Goal: Information Seeking & Learning: Find specific fact

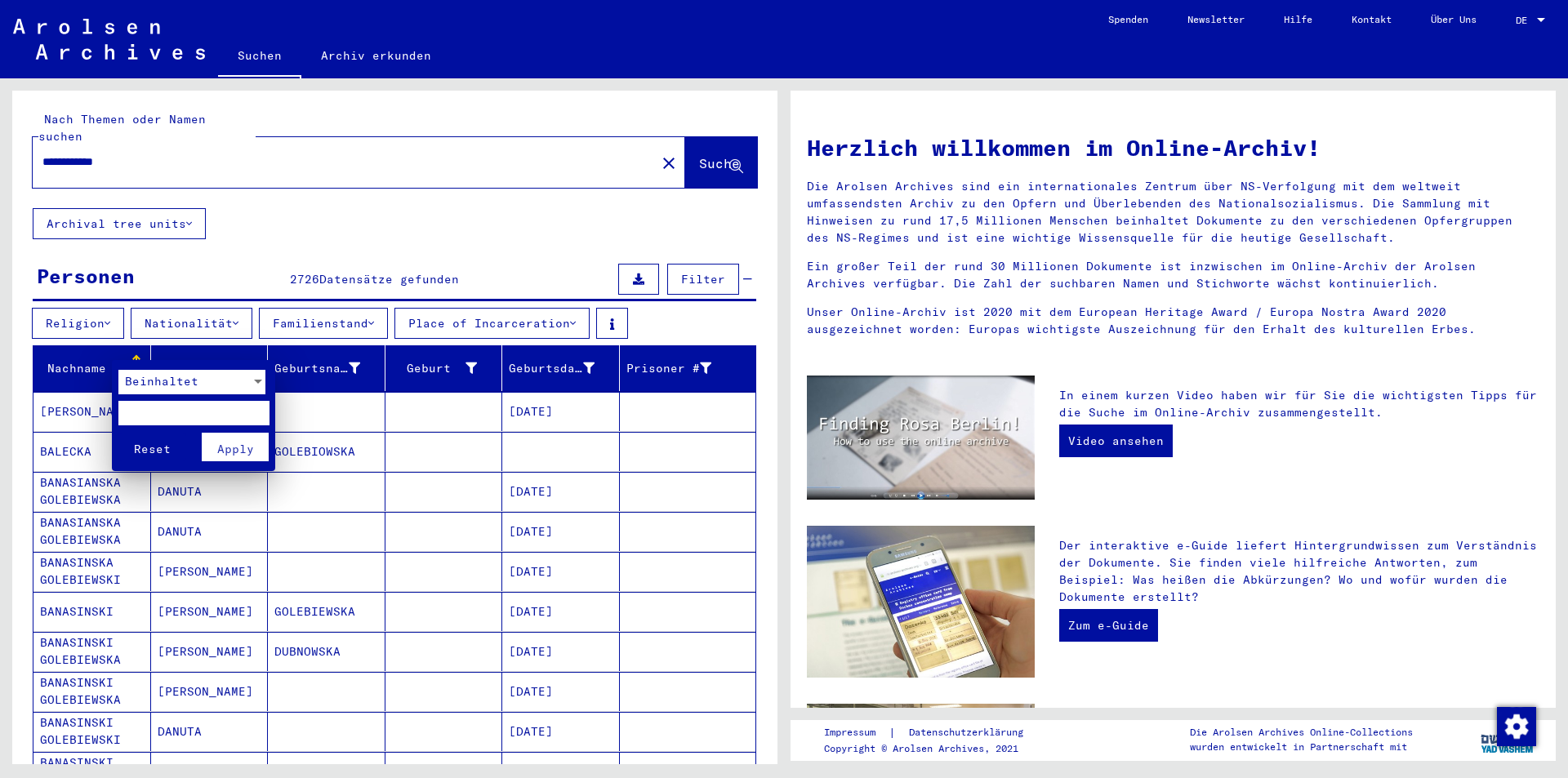
click at [90, 348] on div at bounding box center [784, 389] width 1568 height 778
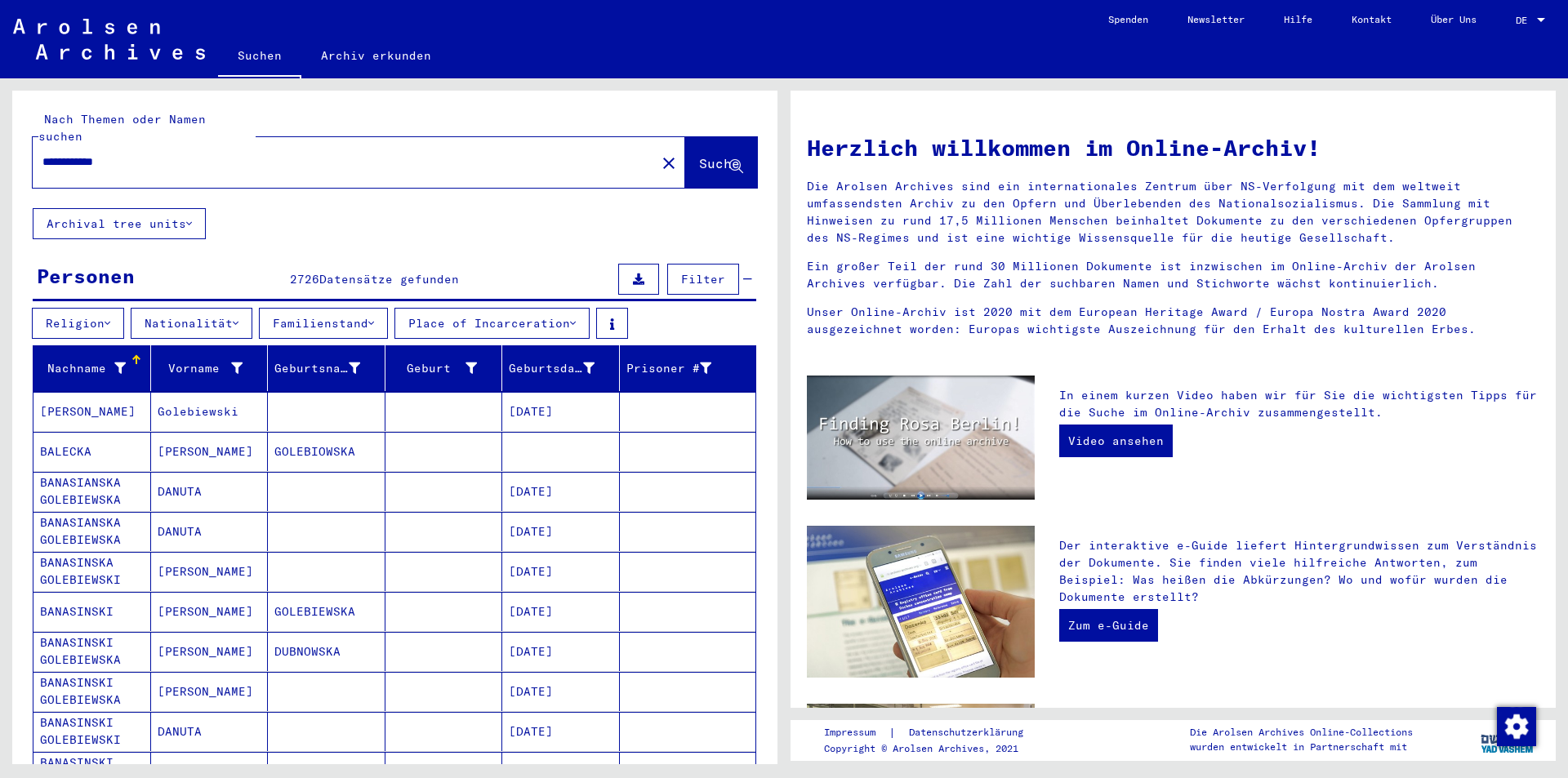
click at [74, 360] on div "Nachname" at bounding box center [82, 369] width 86 height 18
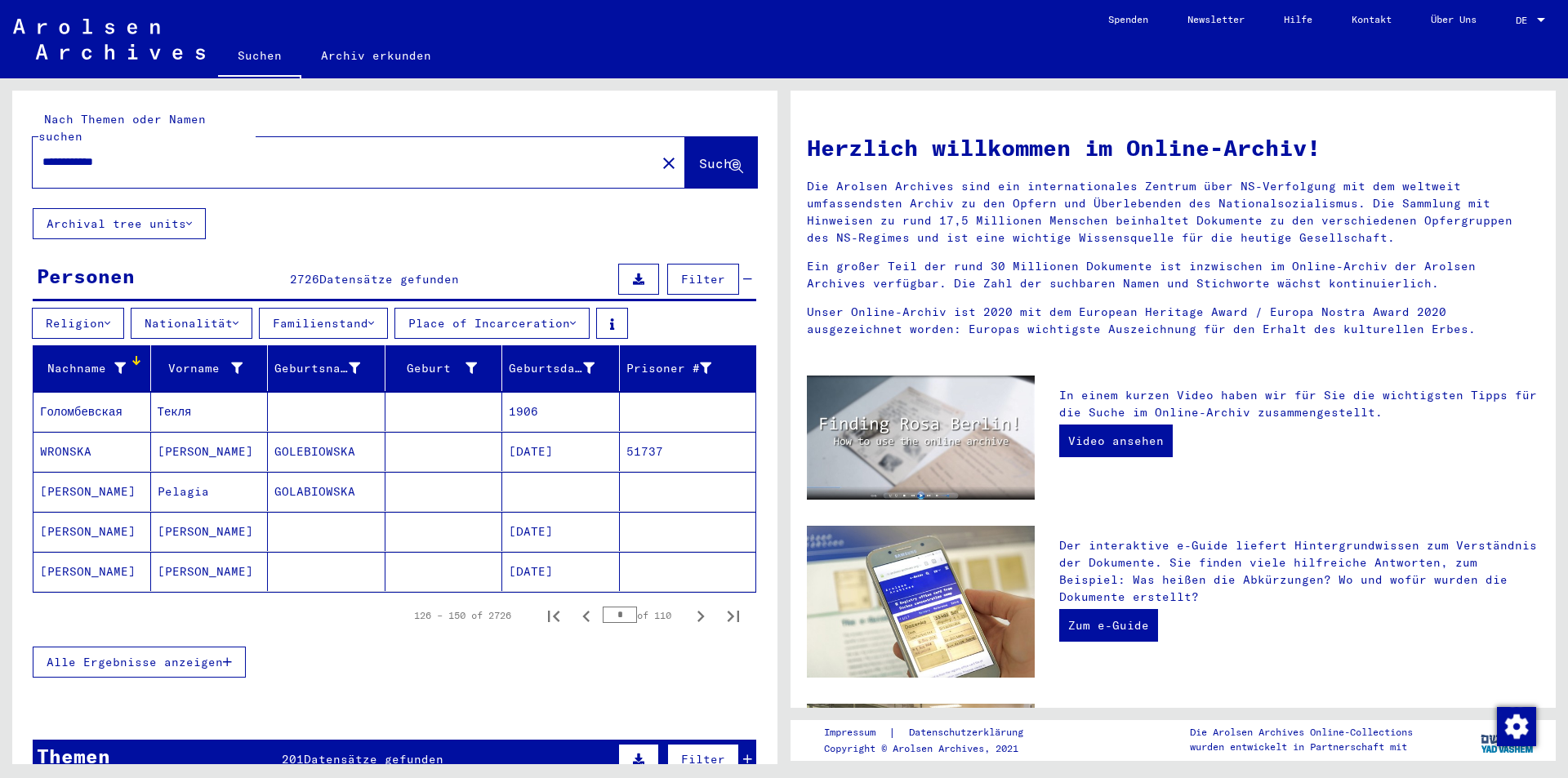
click at [194, 655] on span "Alle Ergebnisse anzeigen" at bounding box center [135, 663] width 176 height 15
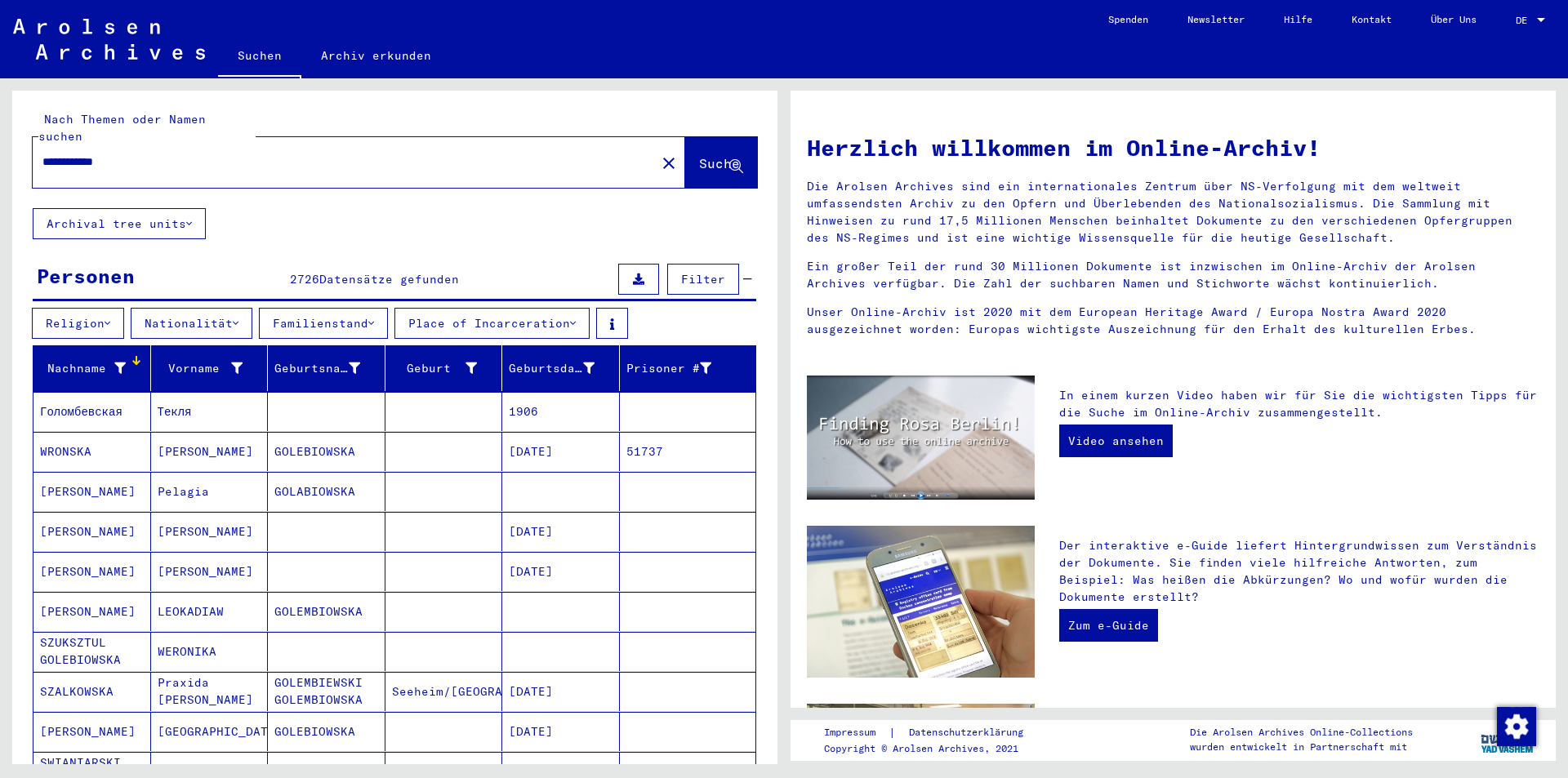
click at [92, 360] on div "Nachname" at bounding box center [82, 369] width 86 height 18
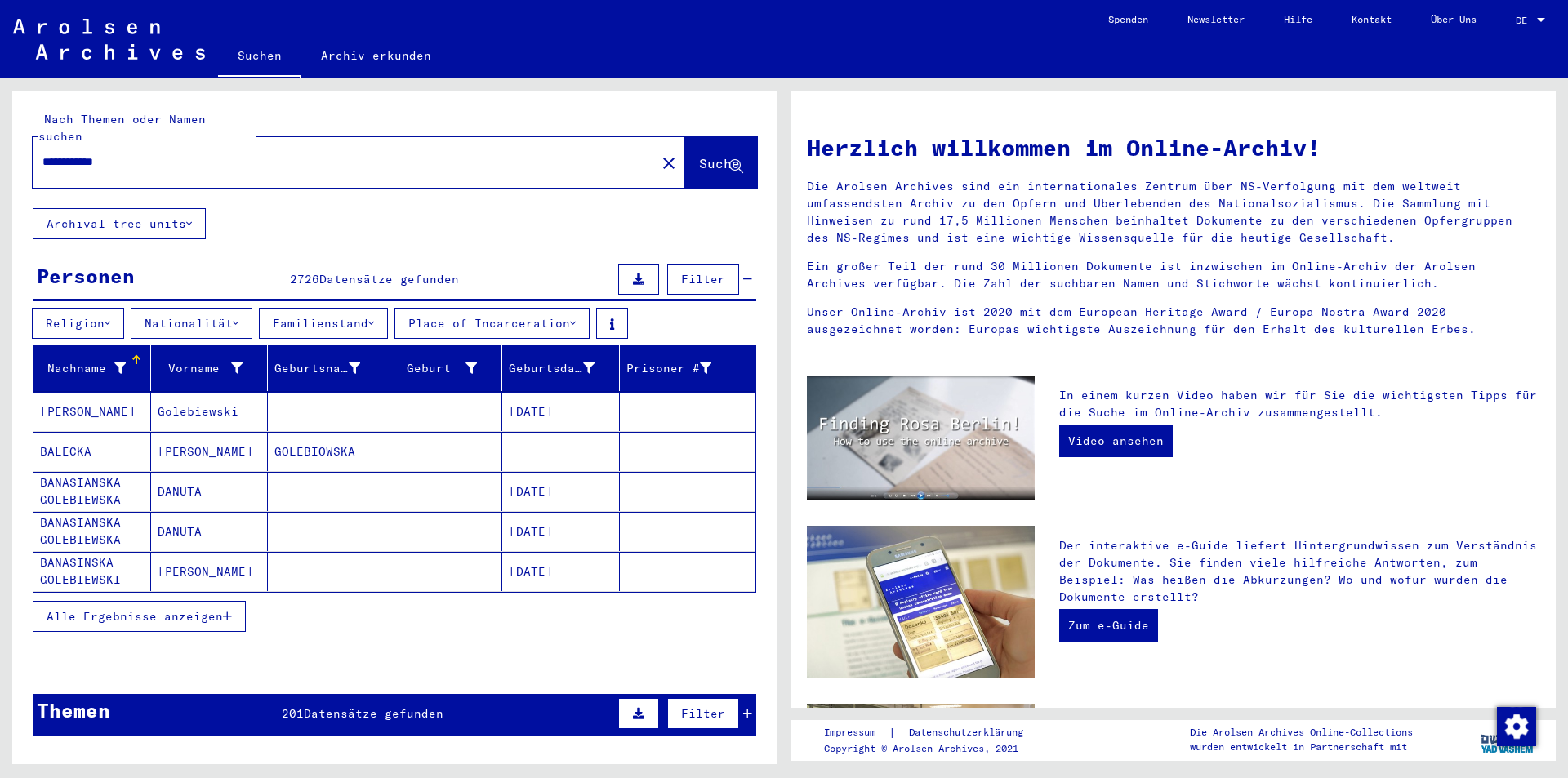
click at [178, 609] on span "Alle Ergebnisse anzeigen" at bounding box center [135, 617] width 176 height 15
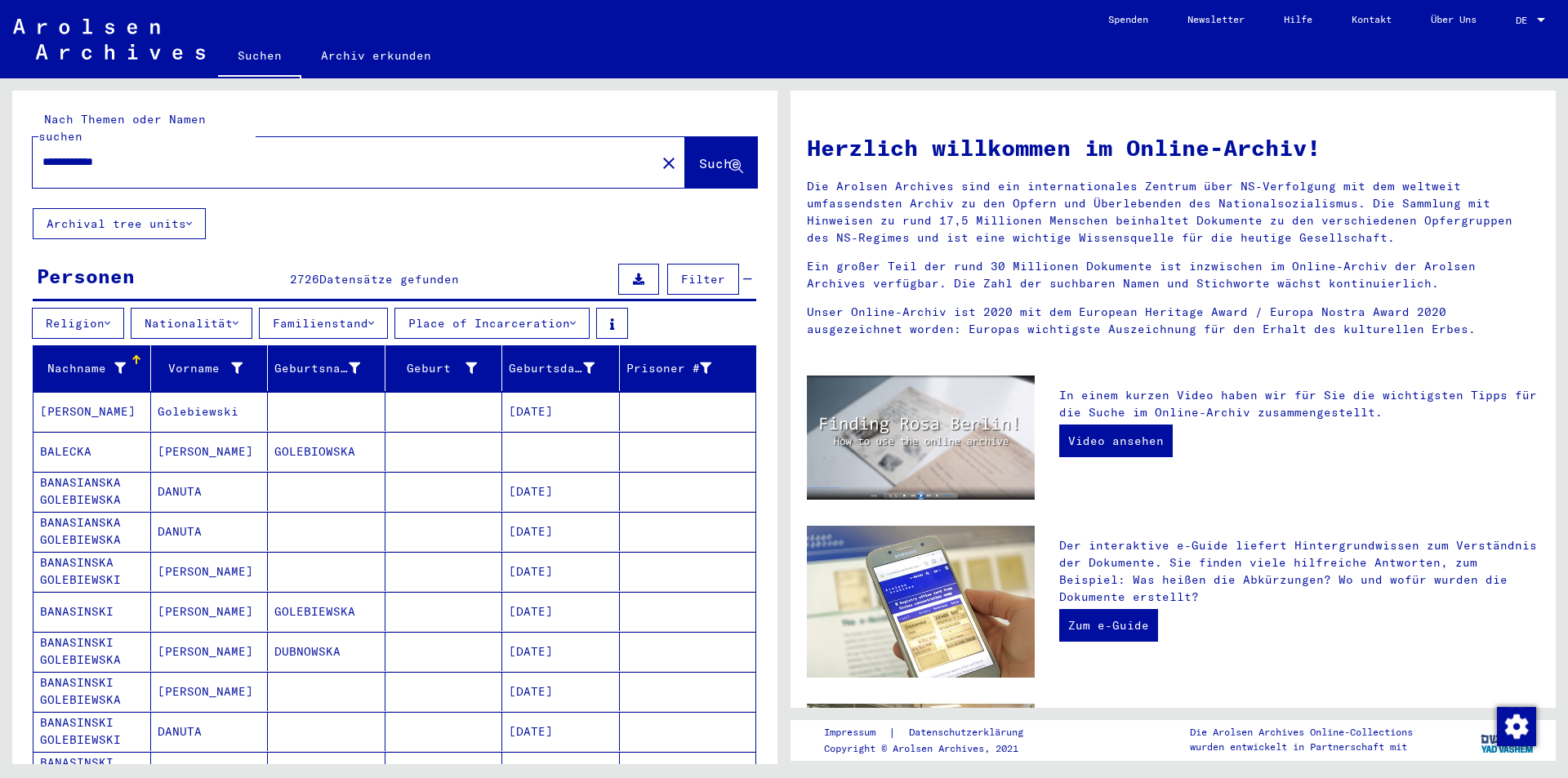
click at [35, 144] on div "**********" at bounding box center [334, 162] width 604 height 37
click at [40, 144] on div "**********" at bounding box center [334, 162] width 604 height 37
click at [43, 154] on input "**********" at bounding box center [339, 162] width 594 height 18
type input "**********"
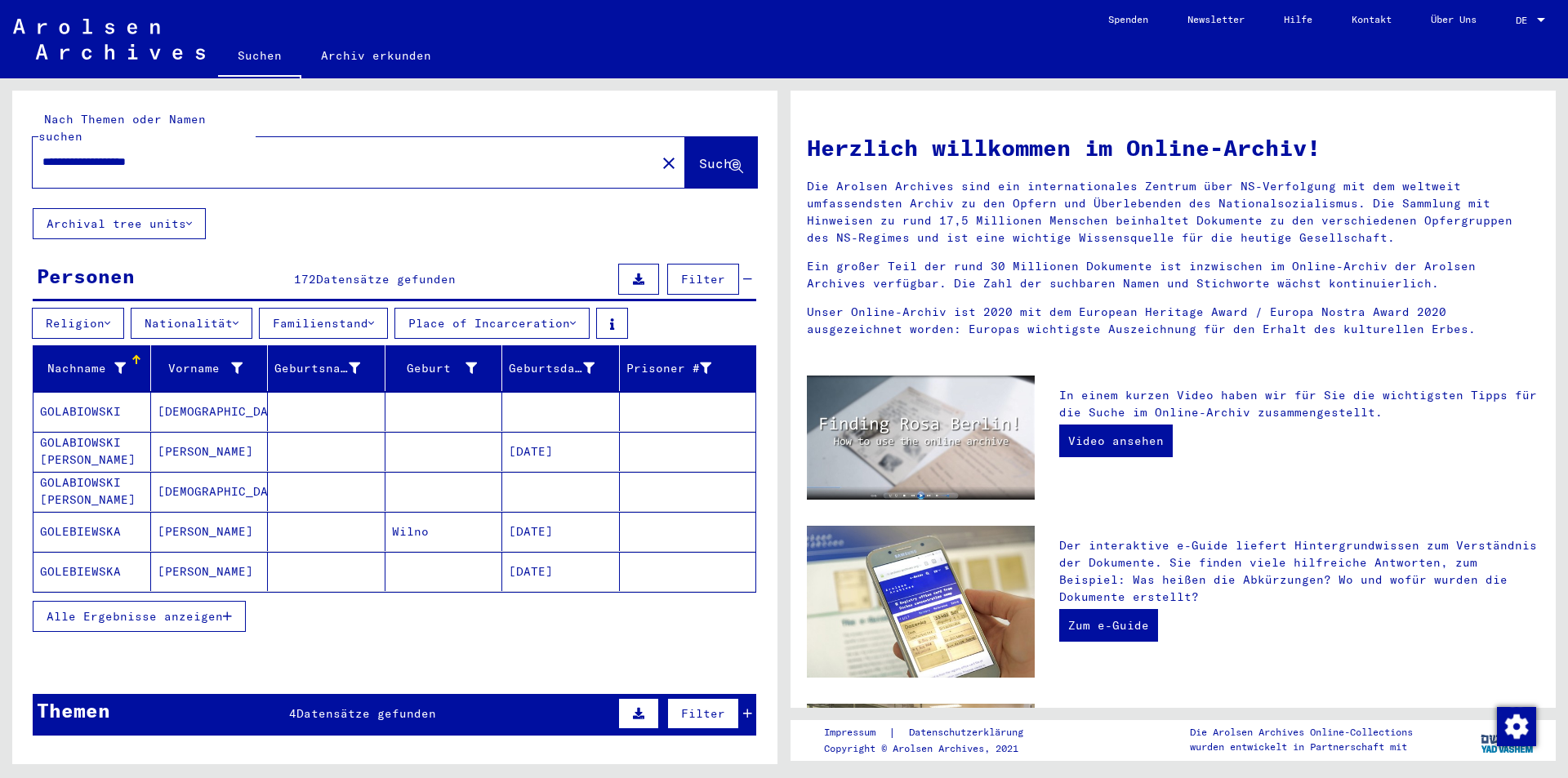
click at [124, 399] on mat-cell "GOLABIOWSKI" at bounding box center [92, 411] width 118 height 40
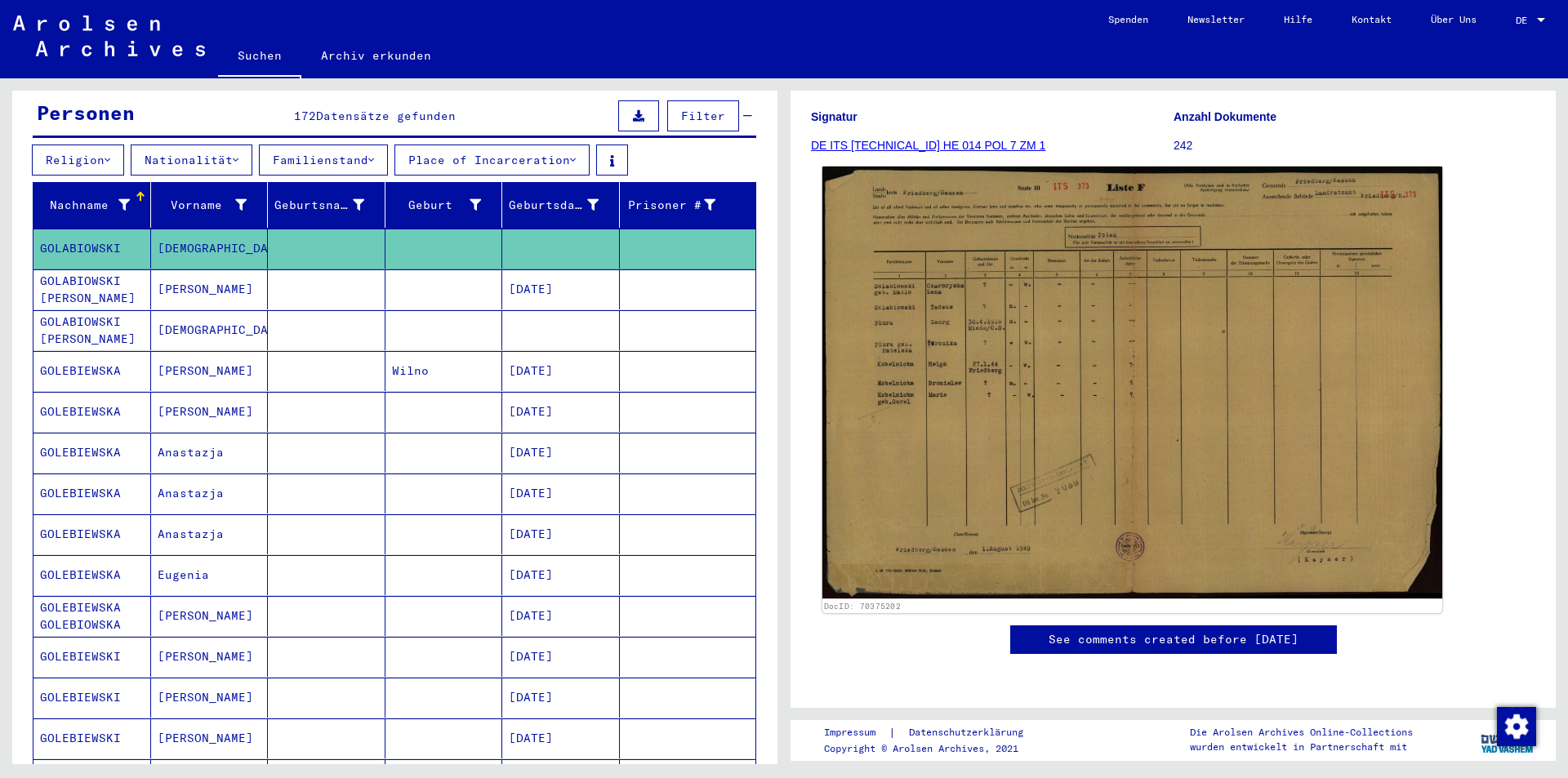
scroll to position [245, 0]
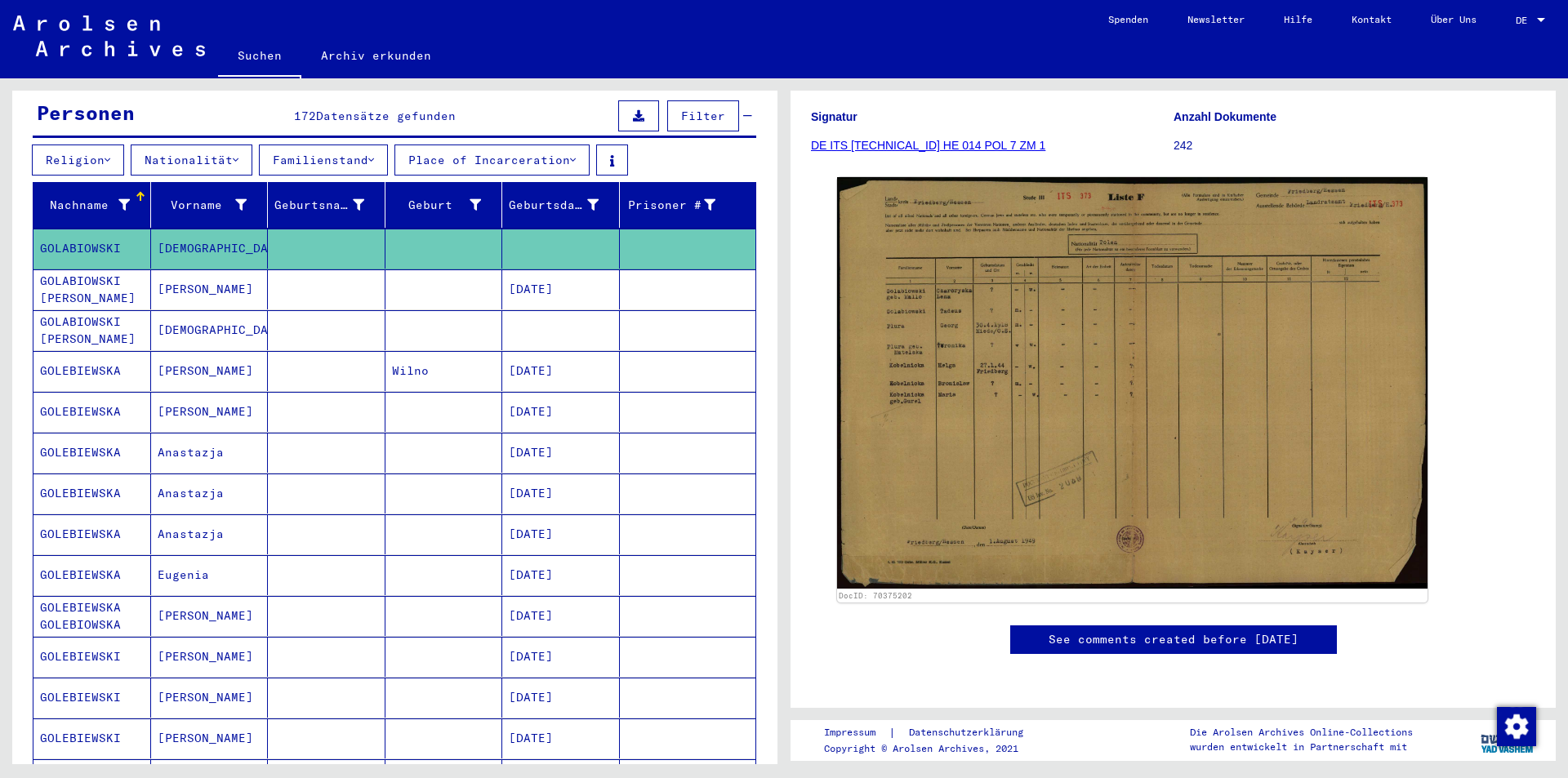
click at [196, 145] on button "Nationalität" at bounding box center [192, 160] width 122 height 31
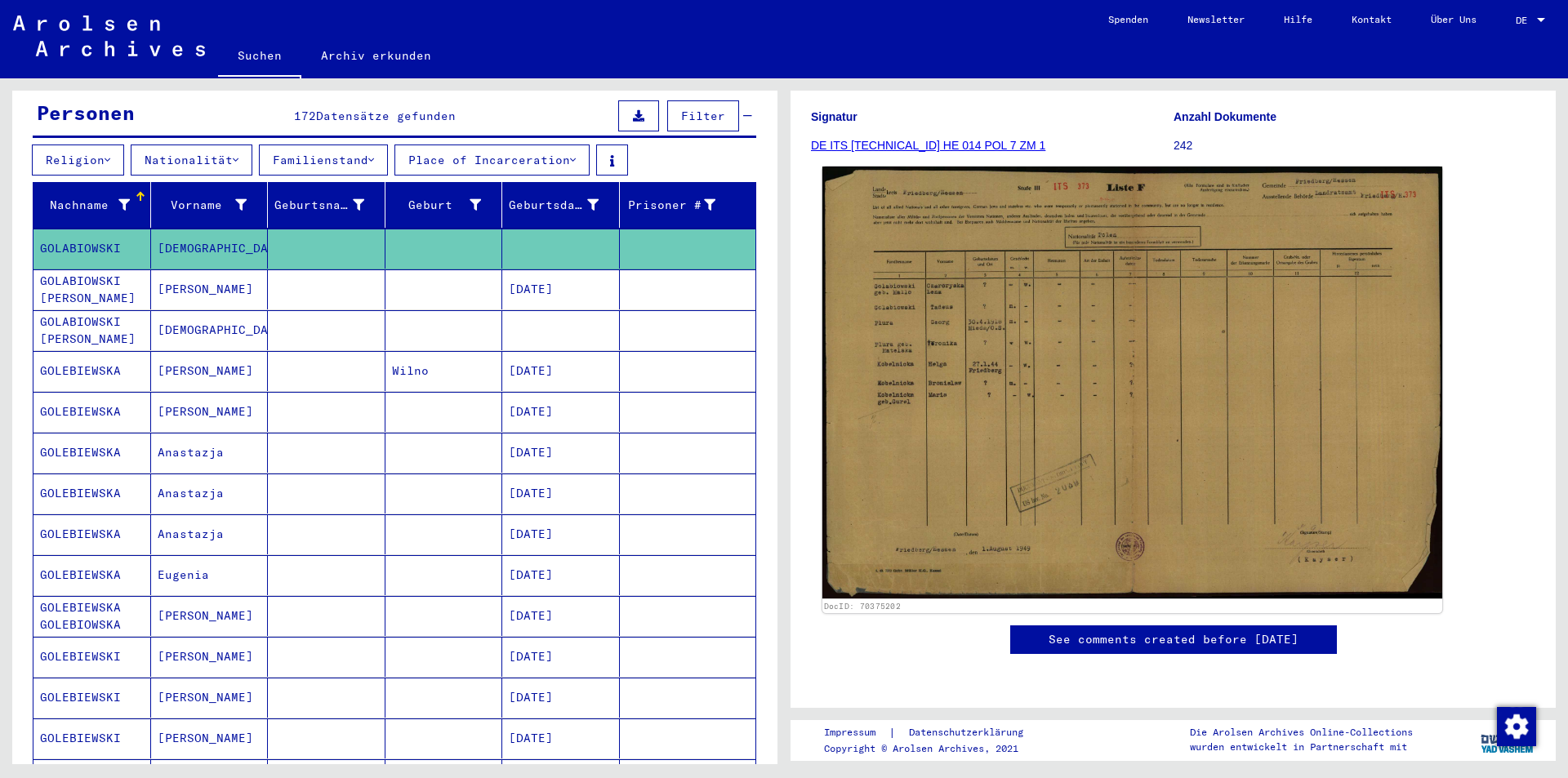
click at [1144, 298] on img at bounding box center [1132, 383] width 619 height 432
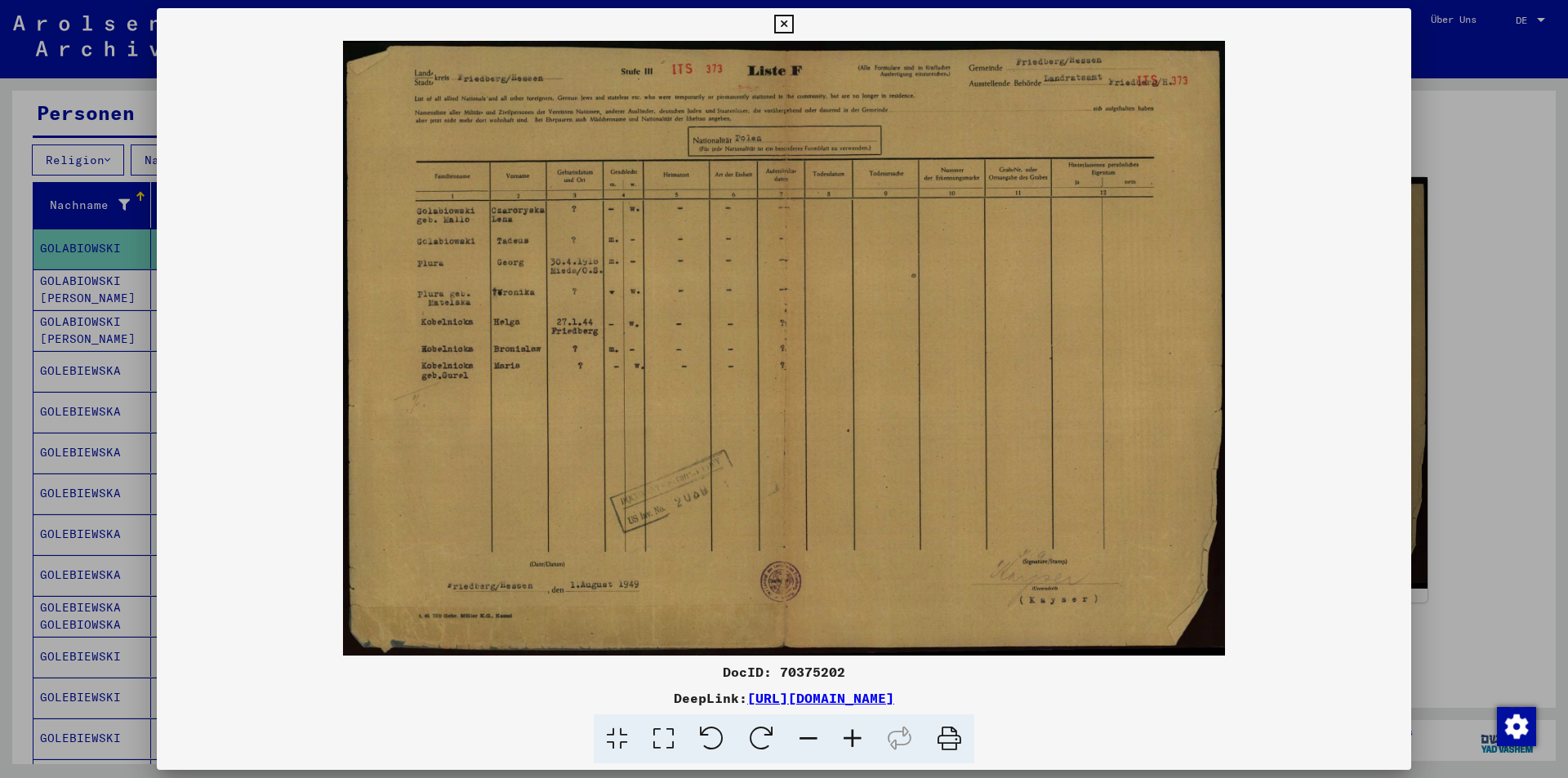
click at [845, 732] on icon at bounding box center [853, 739] width 44 height 50
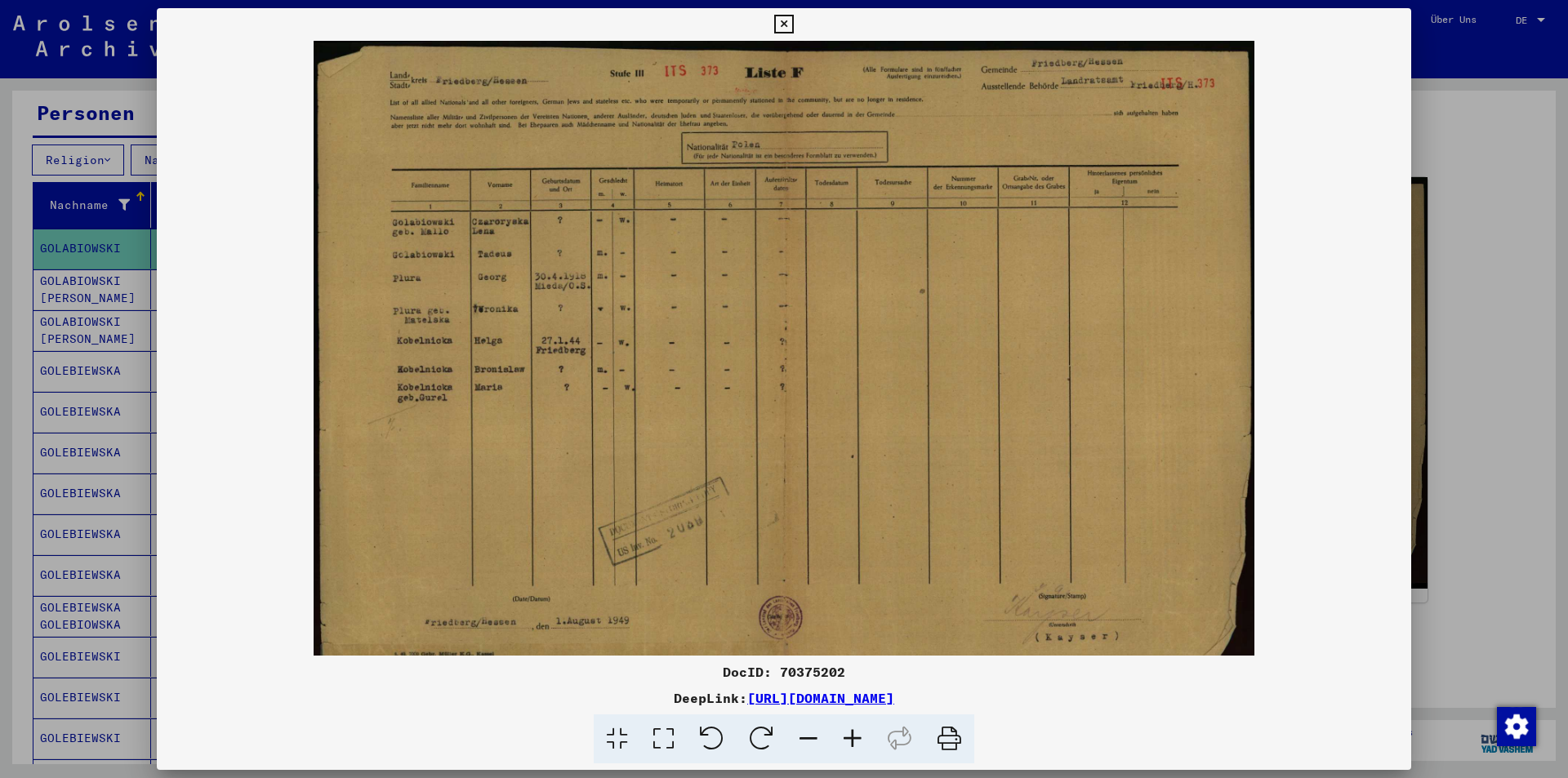
click at [845, 732] on icon at bounding box center [853, 739] width 44 height 50
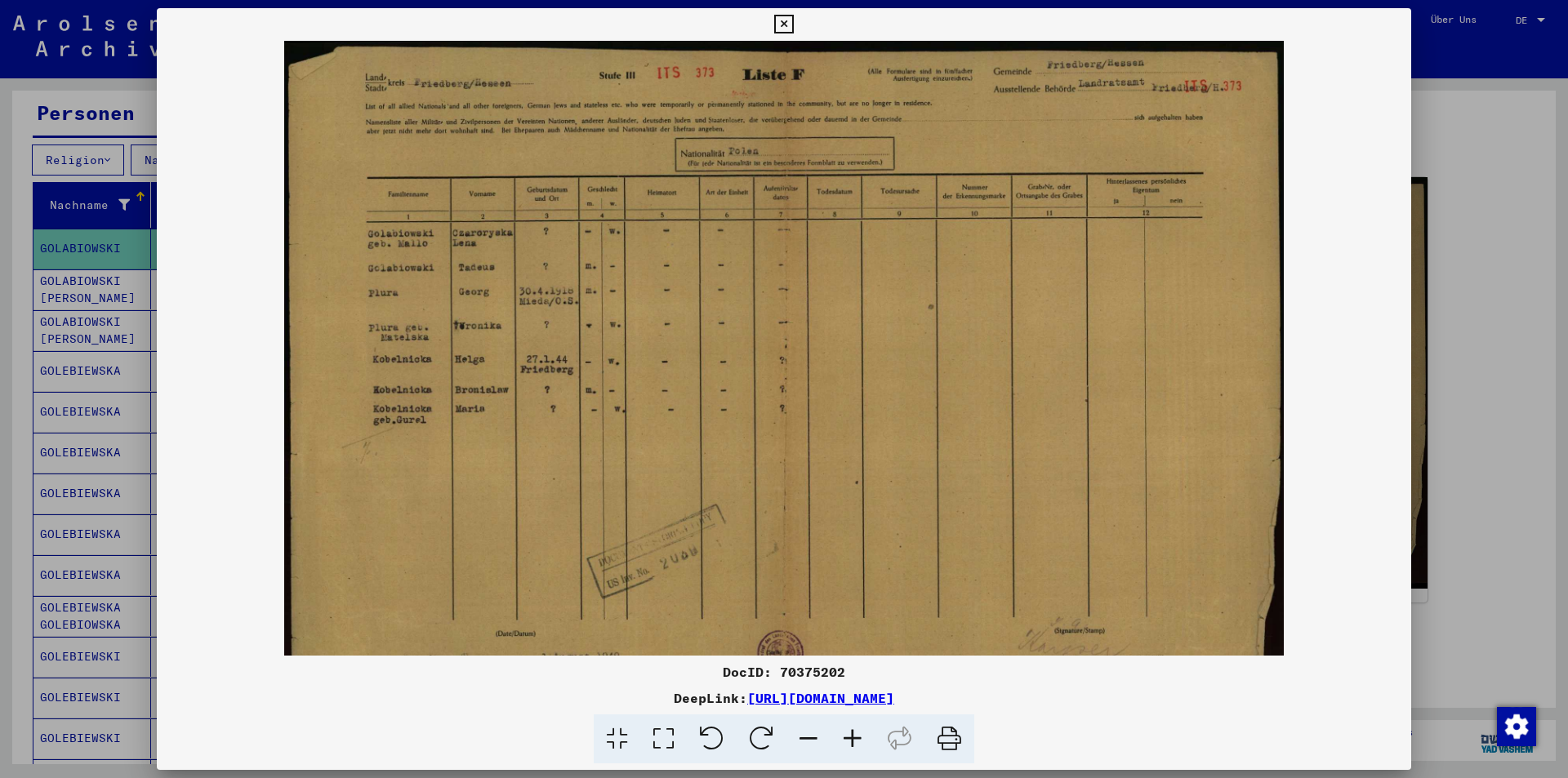
click at [849, 732] on icon at bounding box center [853, 739] width 44 height 50
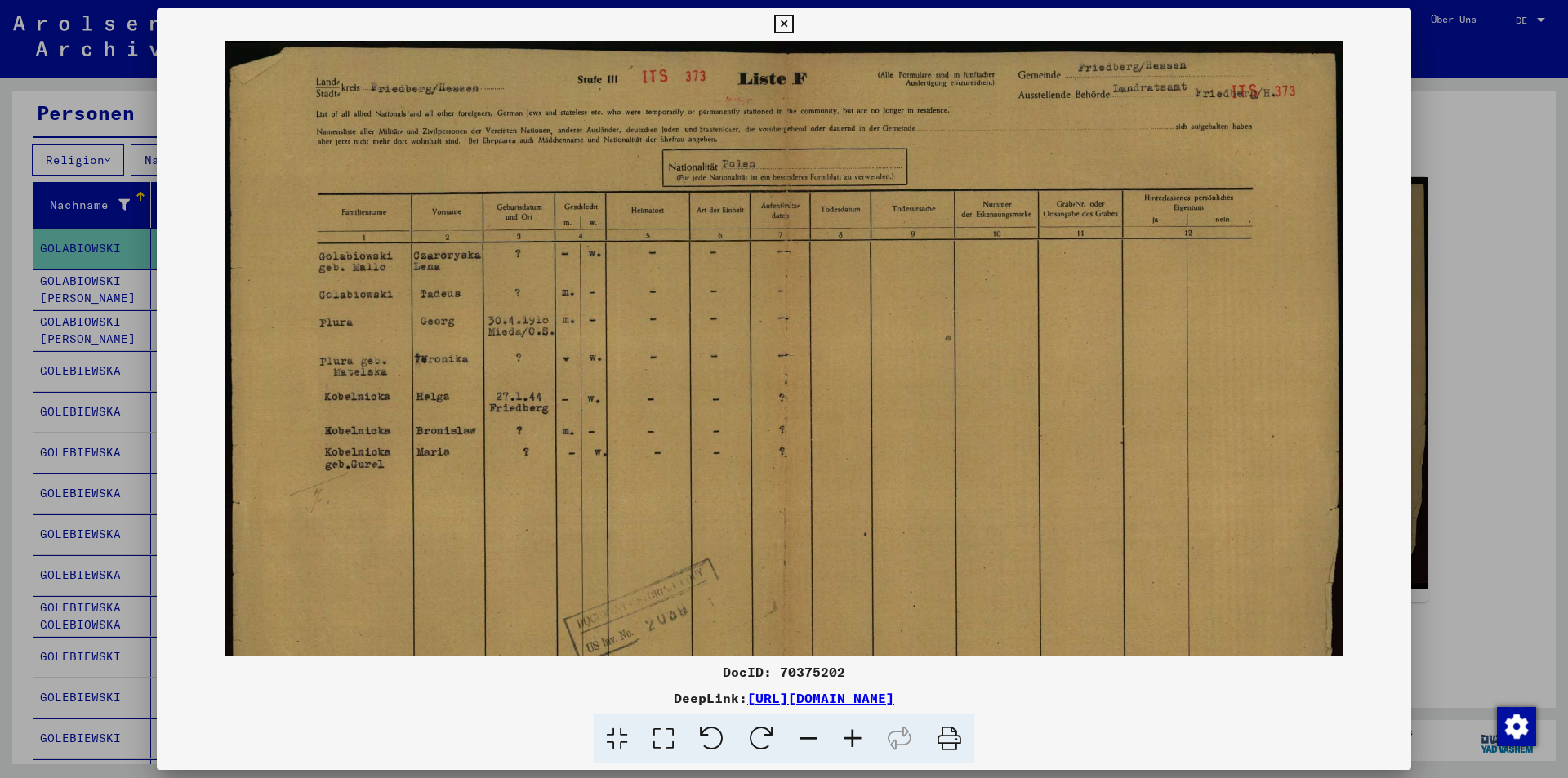
click at [849, 732] on icon at bounding box center [853, 739] width 44 height 50
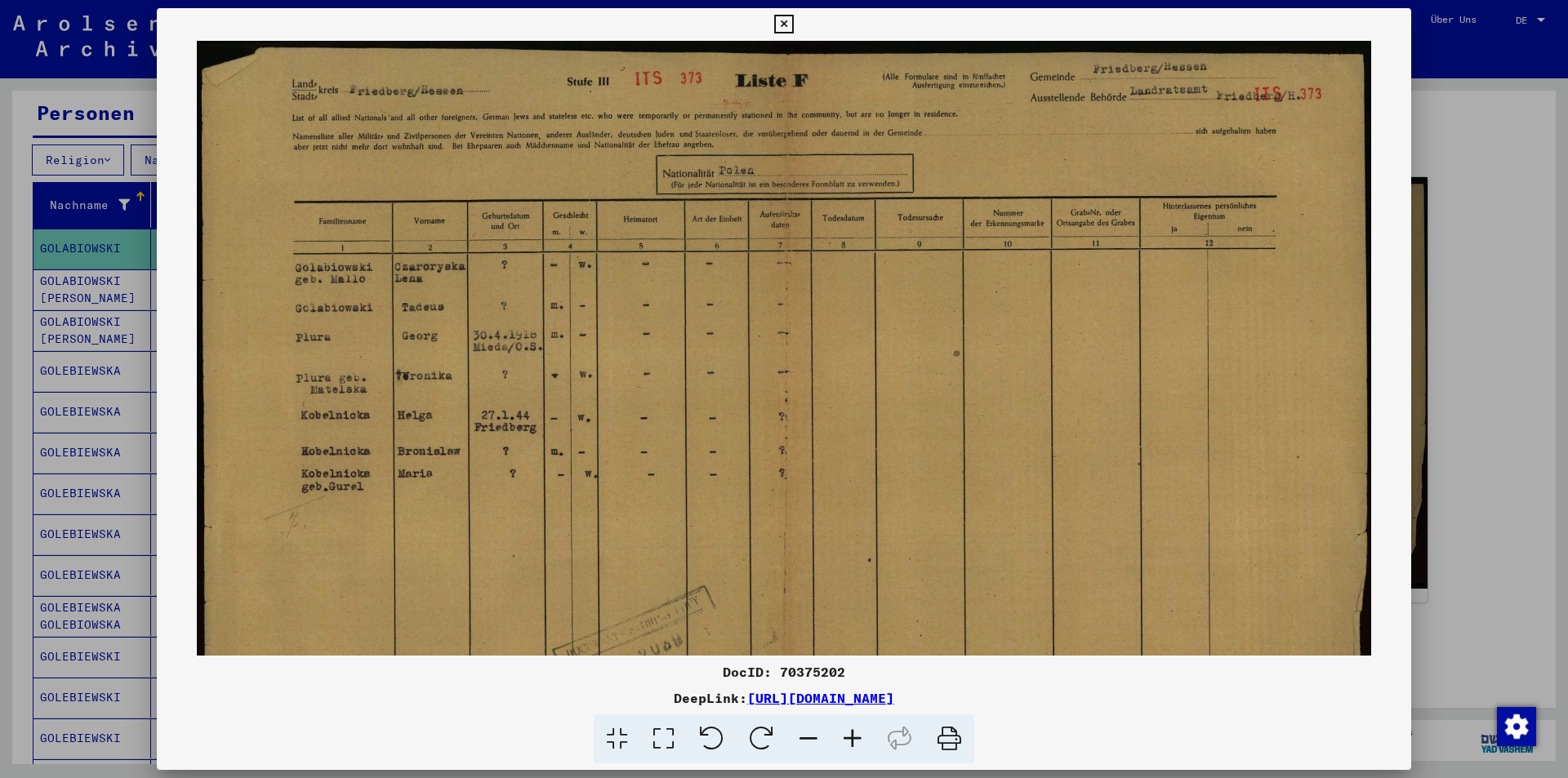
click at [849, 732] on icon at bounding box center [853, 739] width 44 height 50
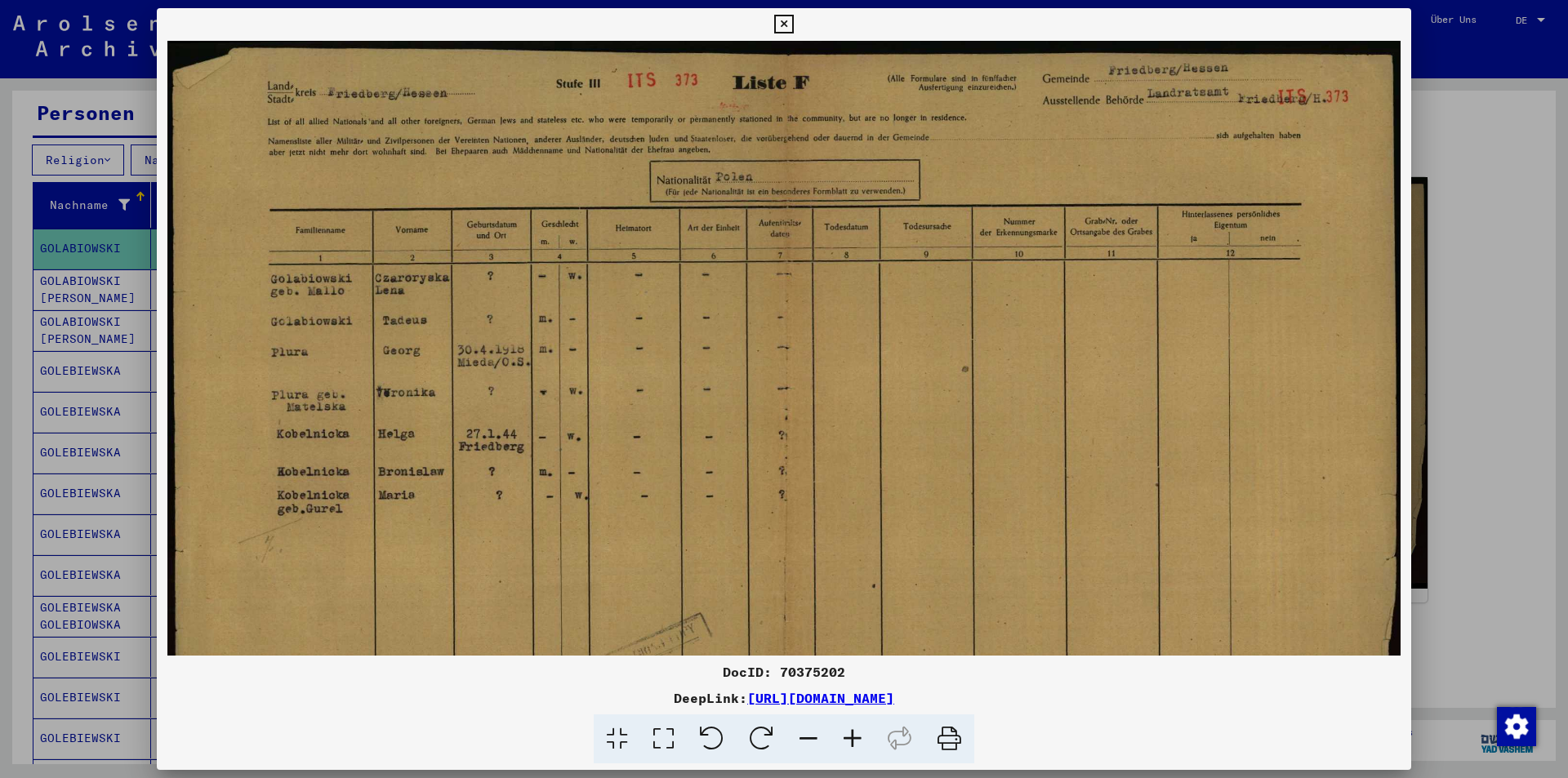
click at [849, 732] on icon at bounding box center [853, 739] width 44 height 50
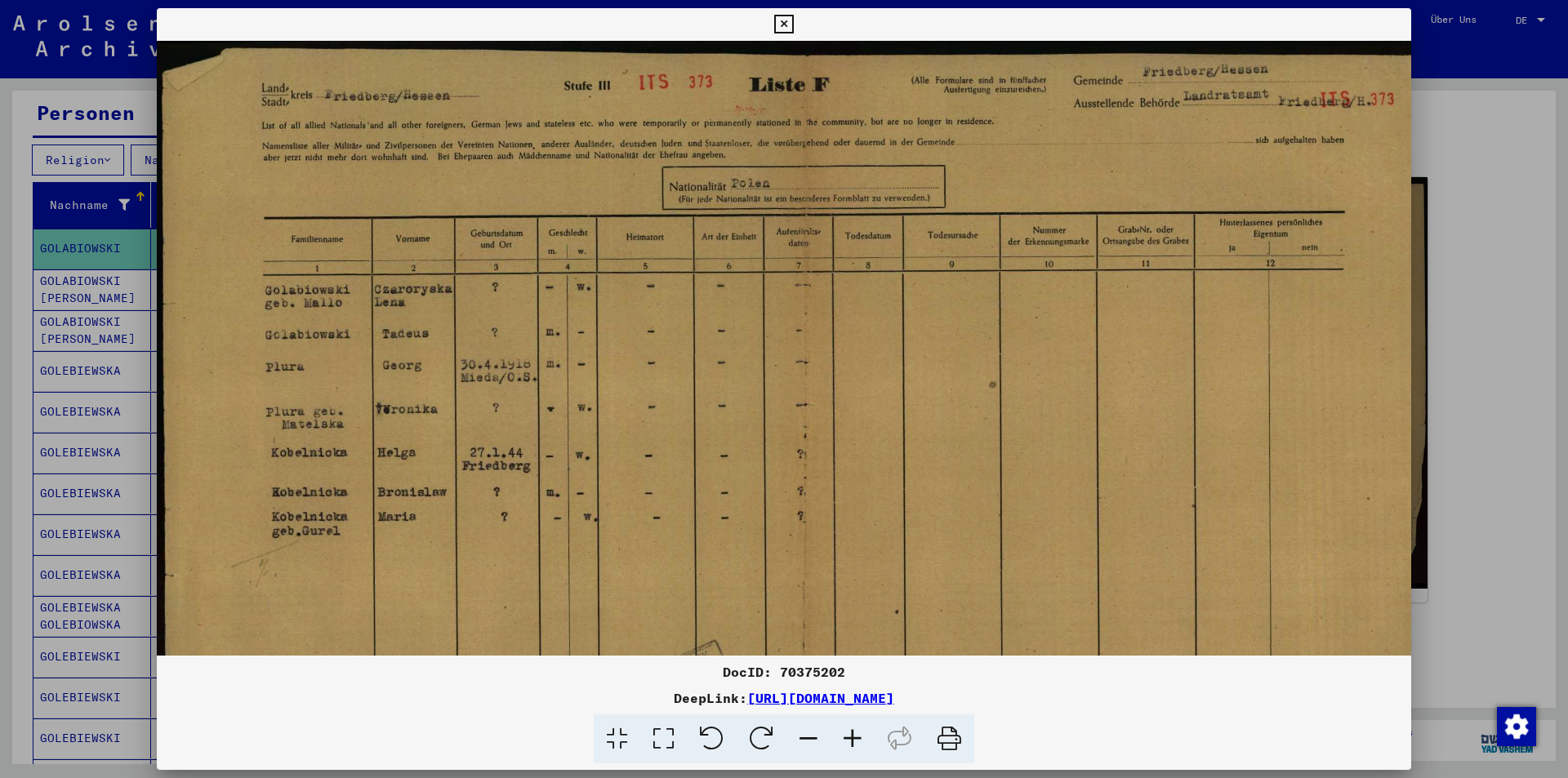
click at [849, 732] on icon at bounding box center [853, 739] width 44 height 50
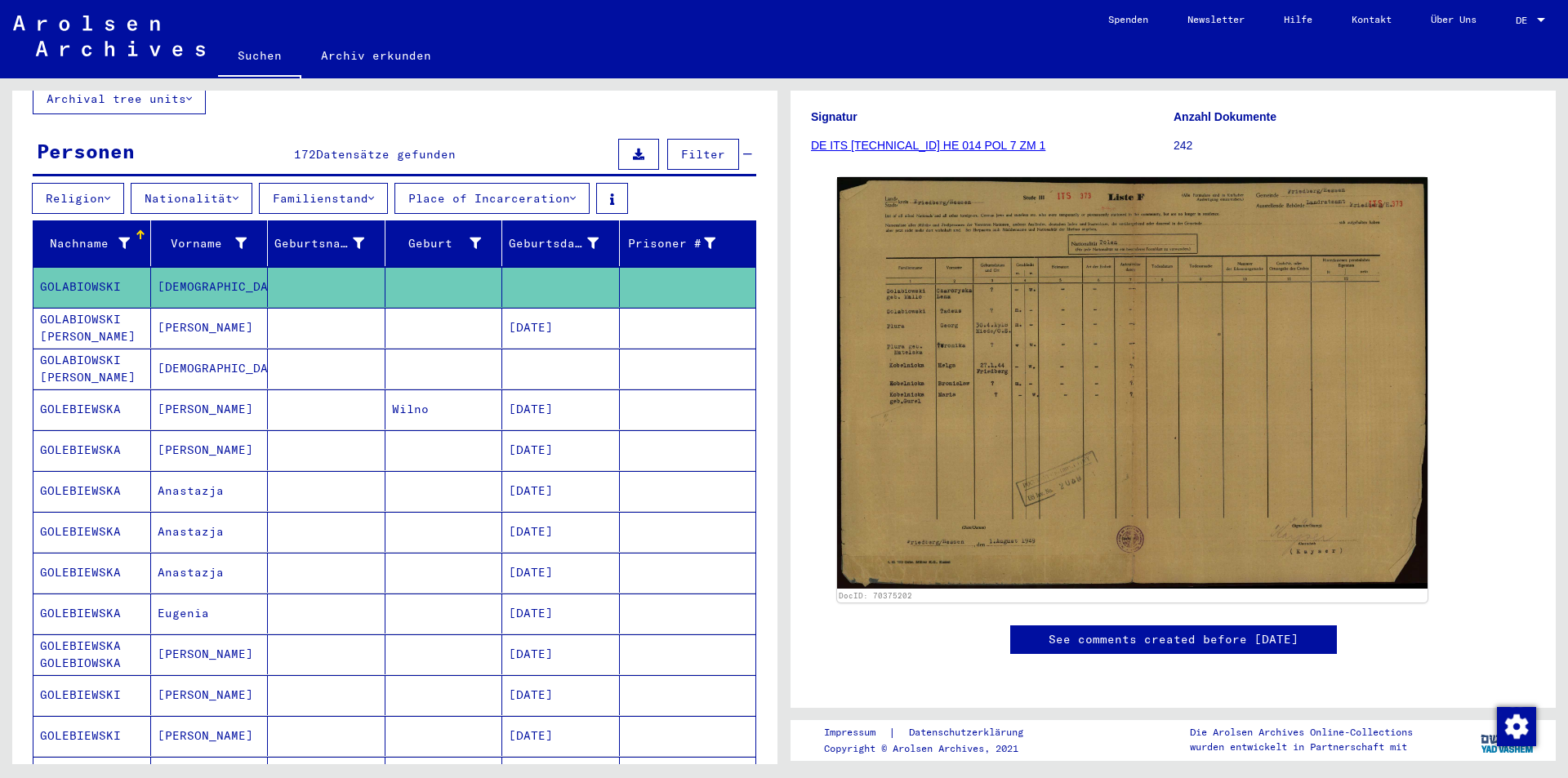
scroll to position [0, 0]
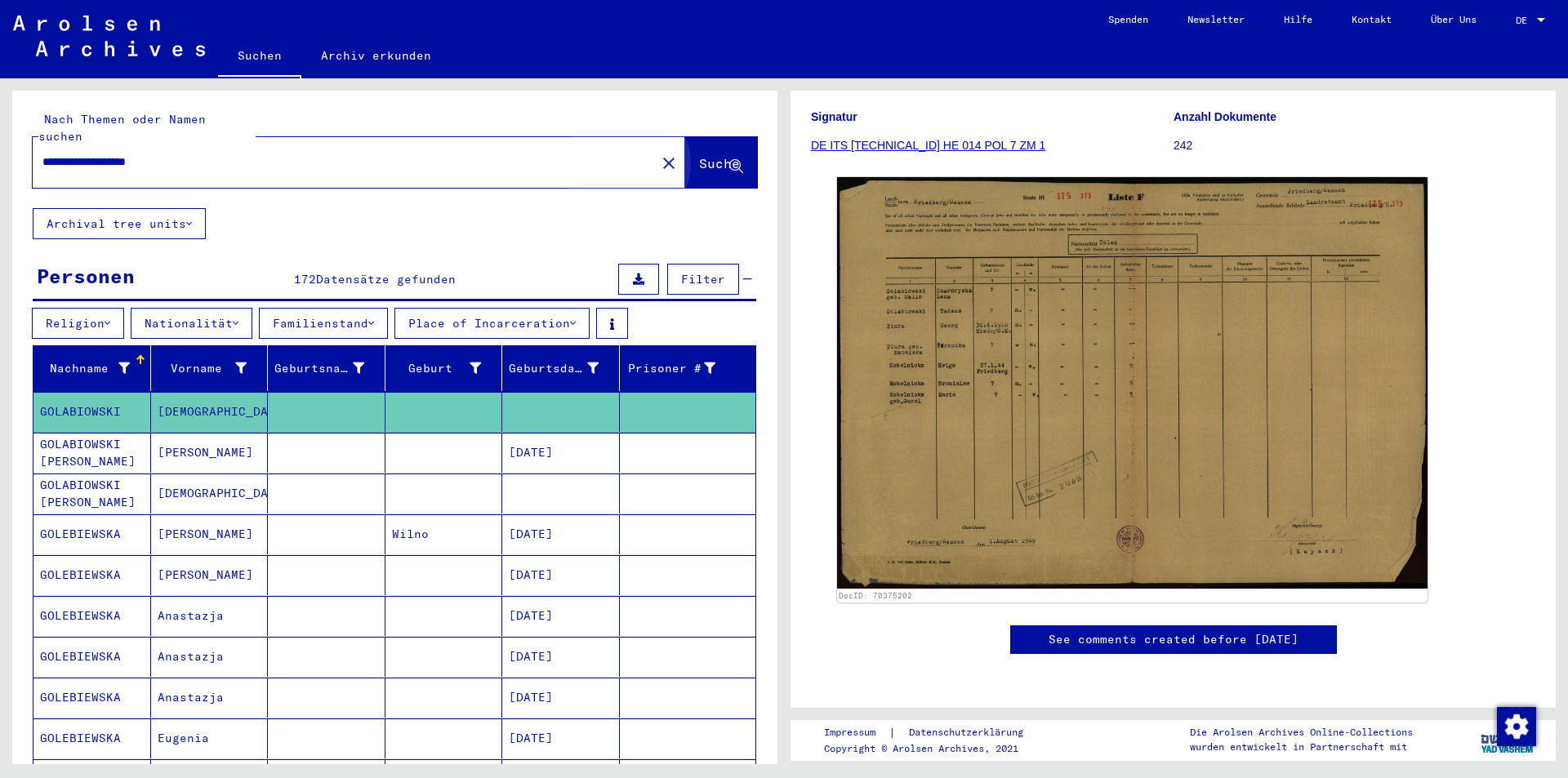
drag, startPoint x: 673, startPoint y: 166, endPoint x: 686, endPoint y: 160, distance: 14.3
click at [685, 162] on button "Suche" at bounding box center [721, 162] width 72 height 51
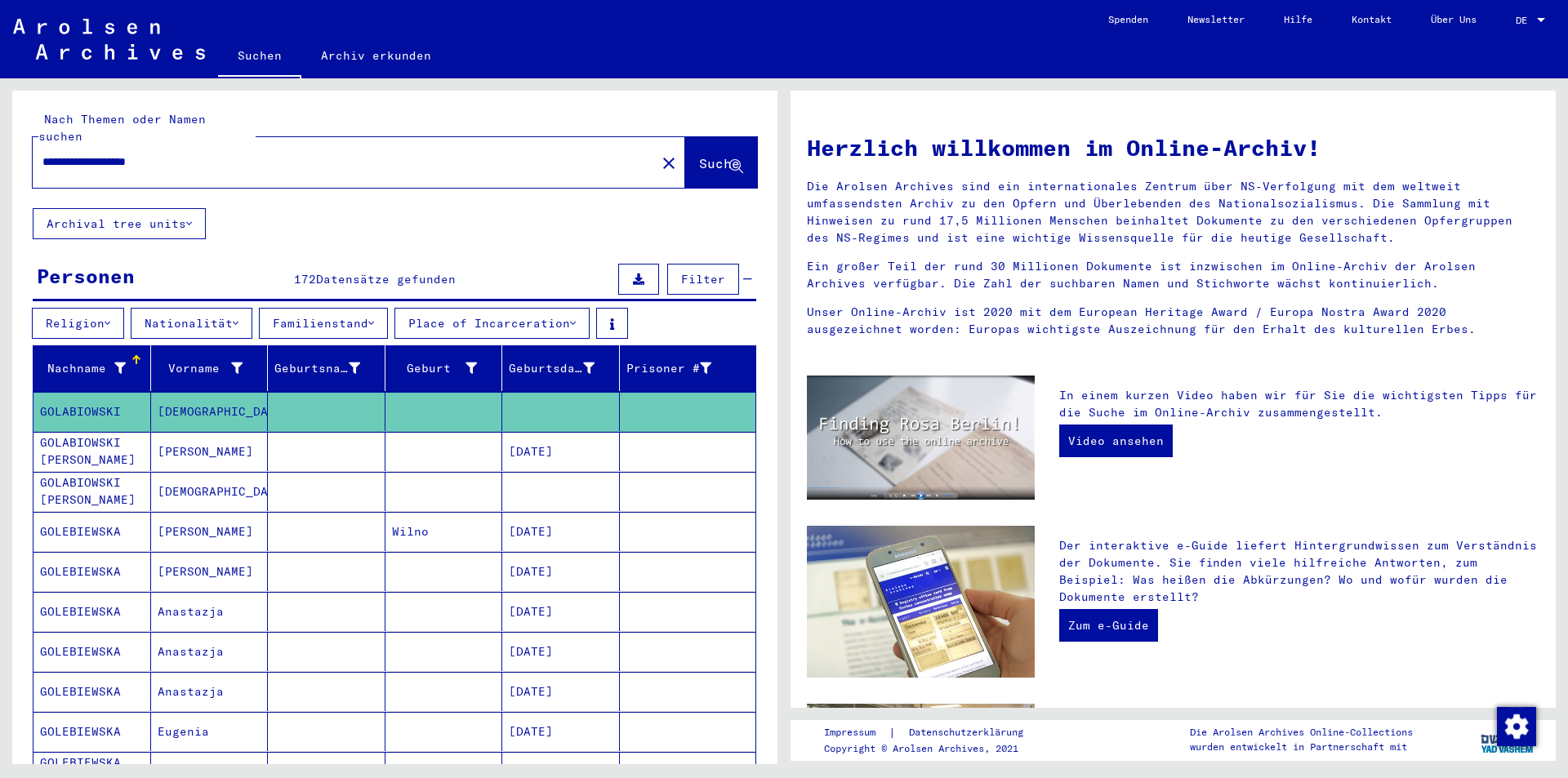
click at [686, 160] on button "Suche" at bounding box center [721, 162] width 72 height 51
click at [277, 154] on input "**********" at bounding box center [339, 162] width 594 height 18
type input "**********"
click at [739, 142] on button "Suche" at bounding box center [721, 162] width 72 height 51
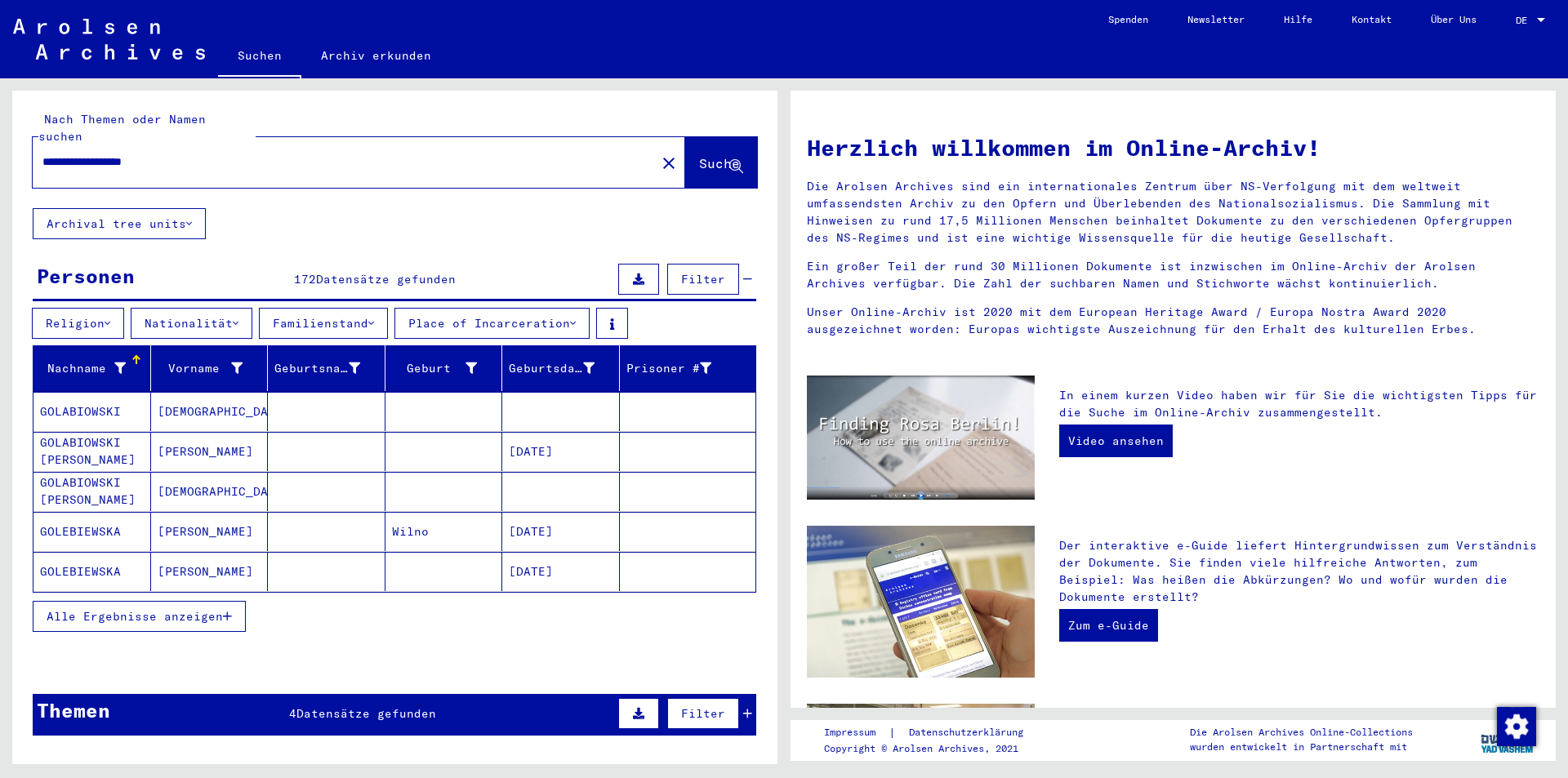
click at [230, 611] on icon "button" at bounding box center [228, 617] width 9 height 11
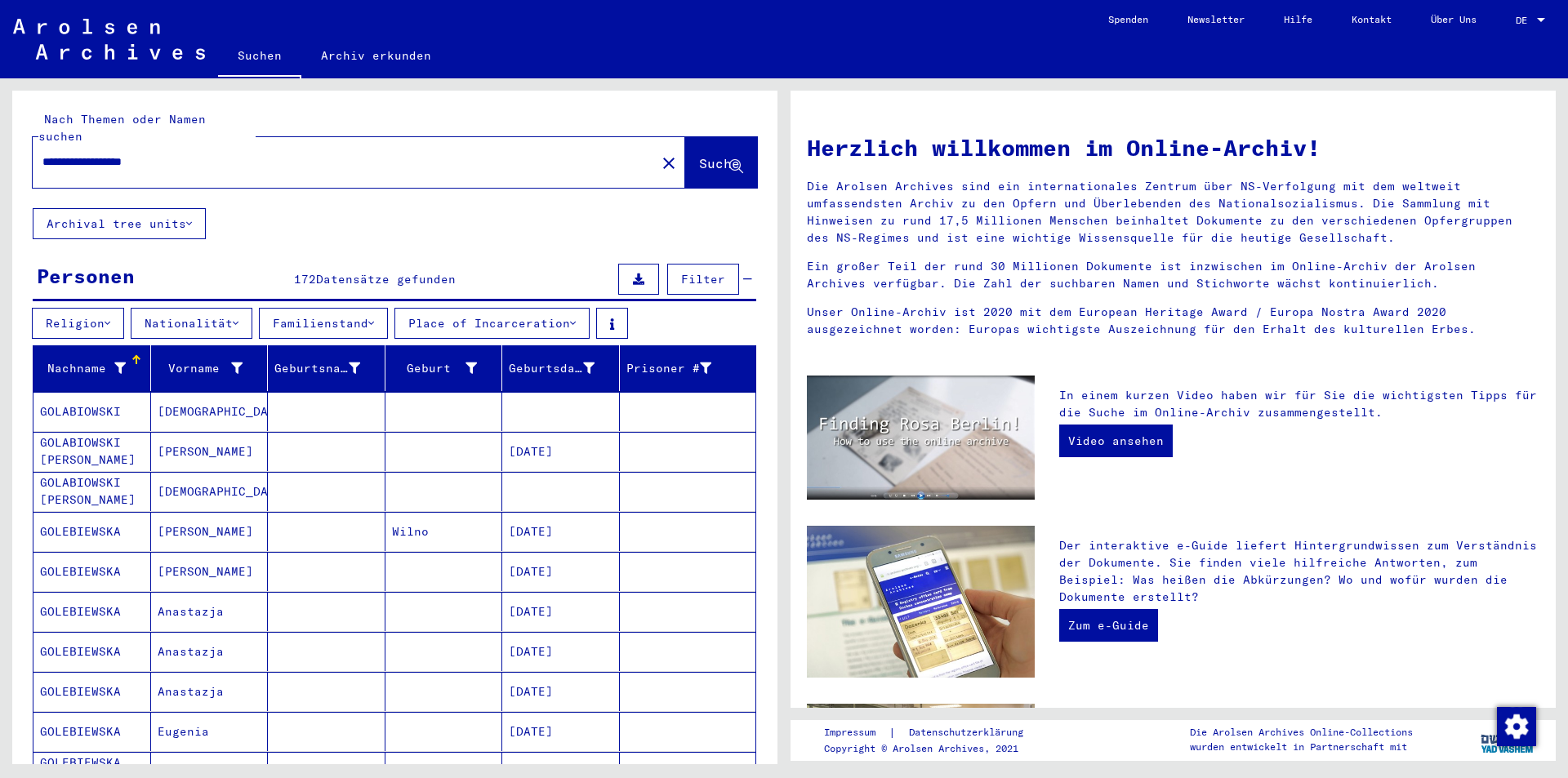
click at [319, 433] on mat-cell at bounding box center [327, 452] width 118 height 40
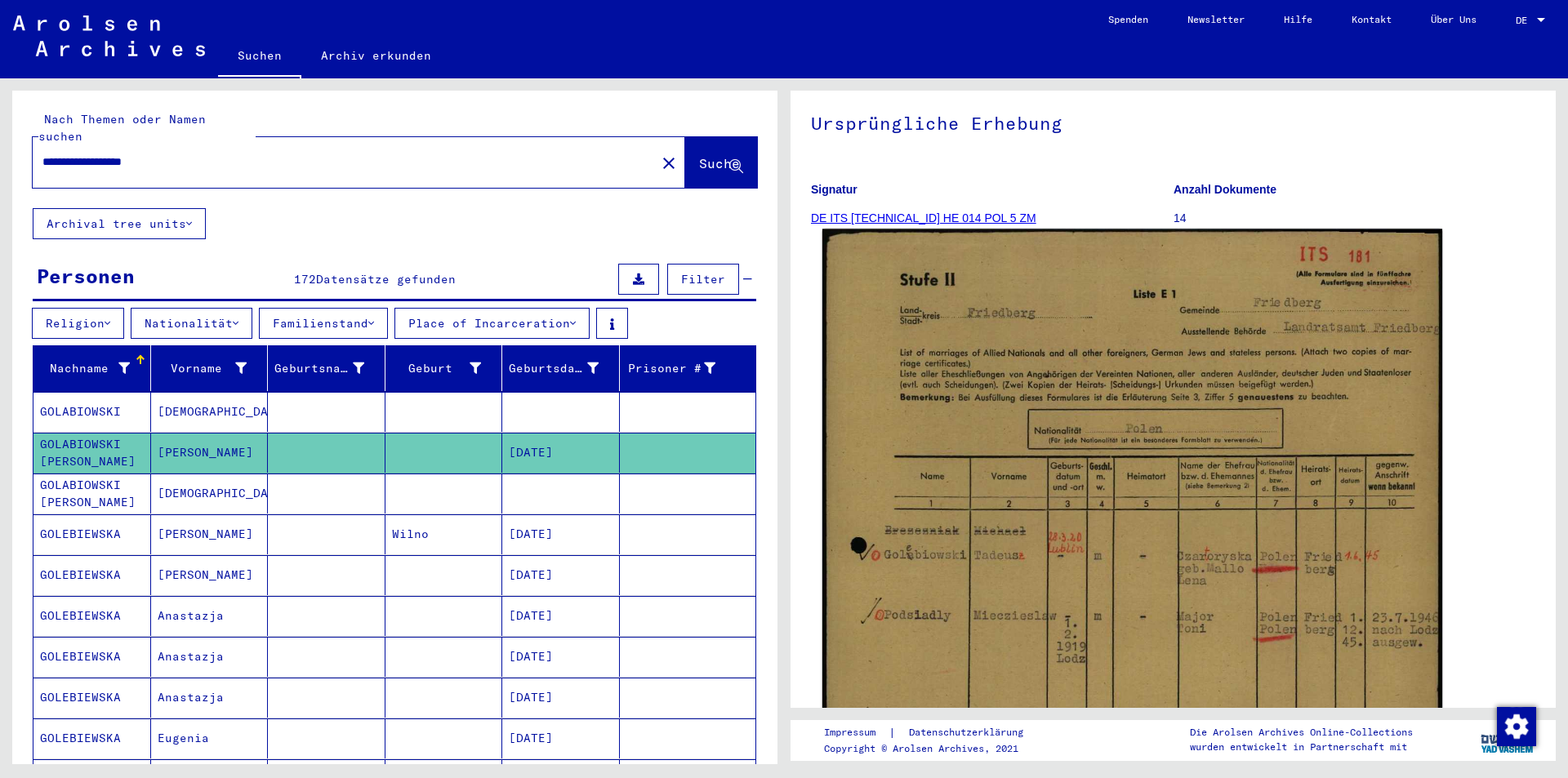
scroll to position [163, 0]
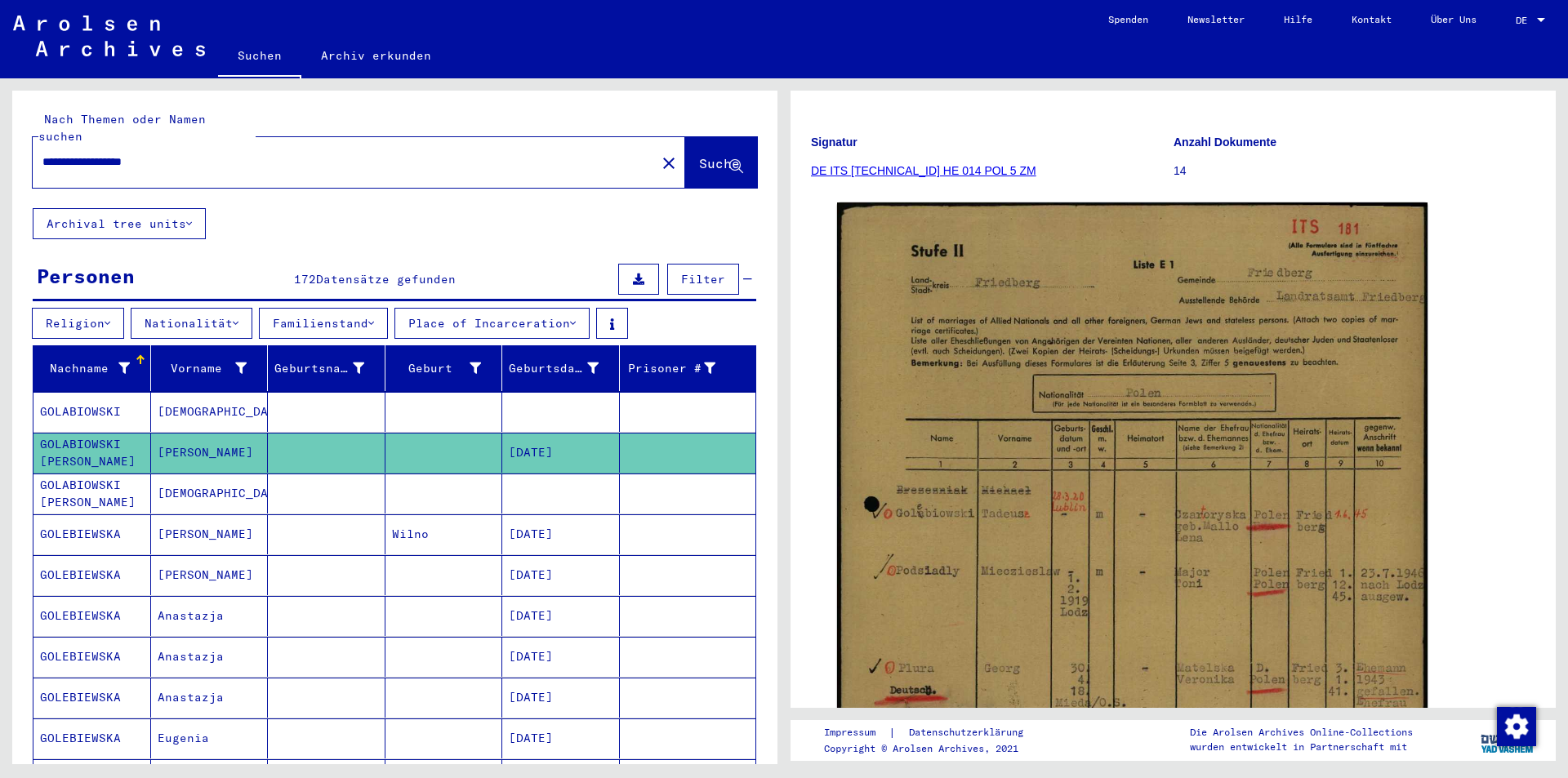
click at [268, 488] on mat-cell at bounding box center [327, 493] width 118 height 40
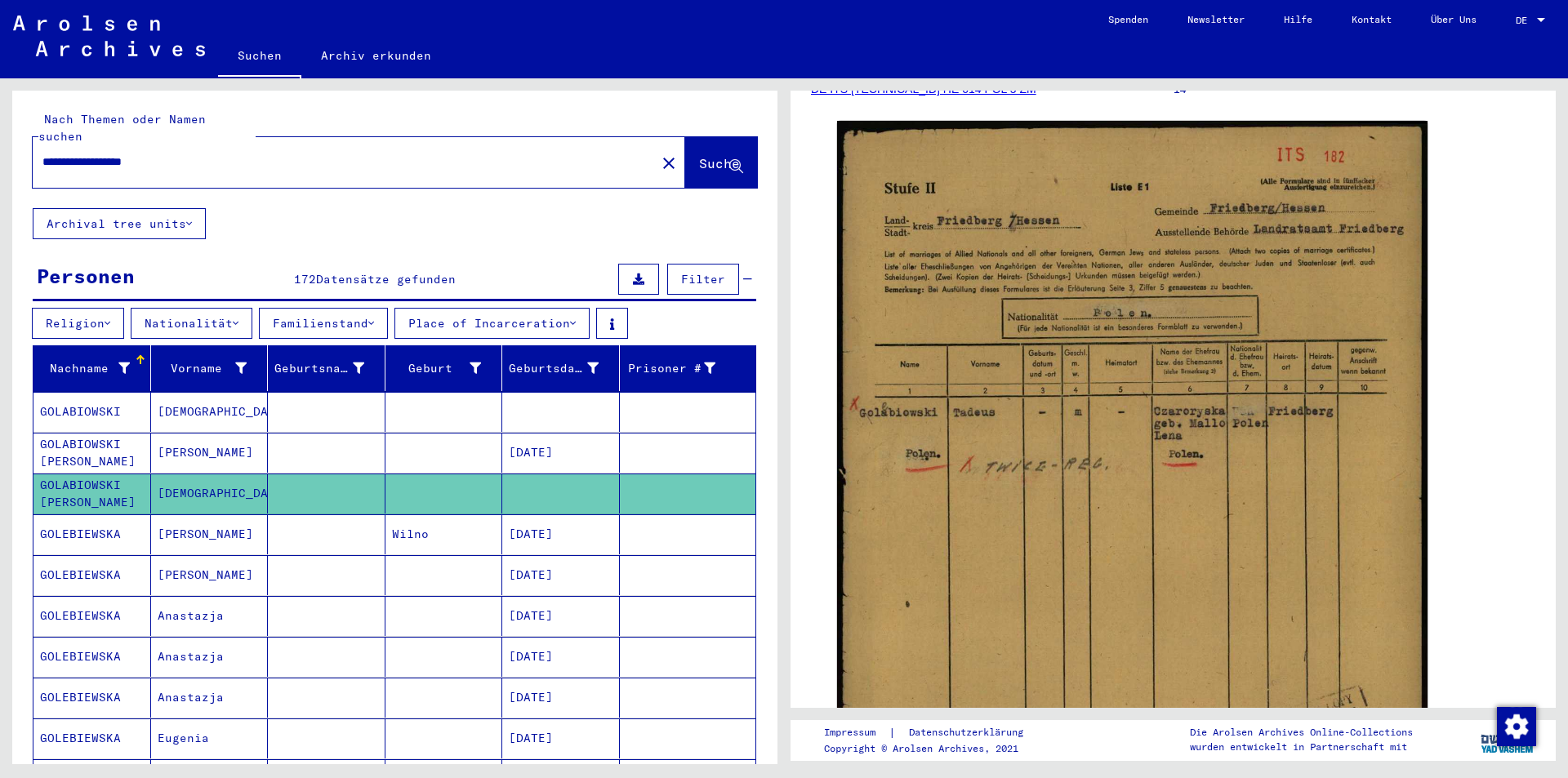
drag, startPoint x: 213, startPoint y: 152, endPoint x: 0, endPoint y: 145, distance: 213.1
click at [0, 145] on div "**********" at bounding box center [392, 421] width 784 height 686
click at [190, 154] on input "text" at bounding box center [344, 162] width 604 height 18
type input "**********"
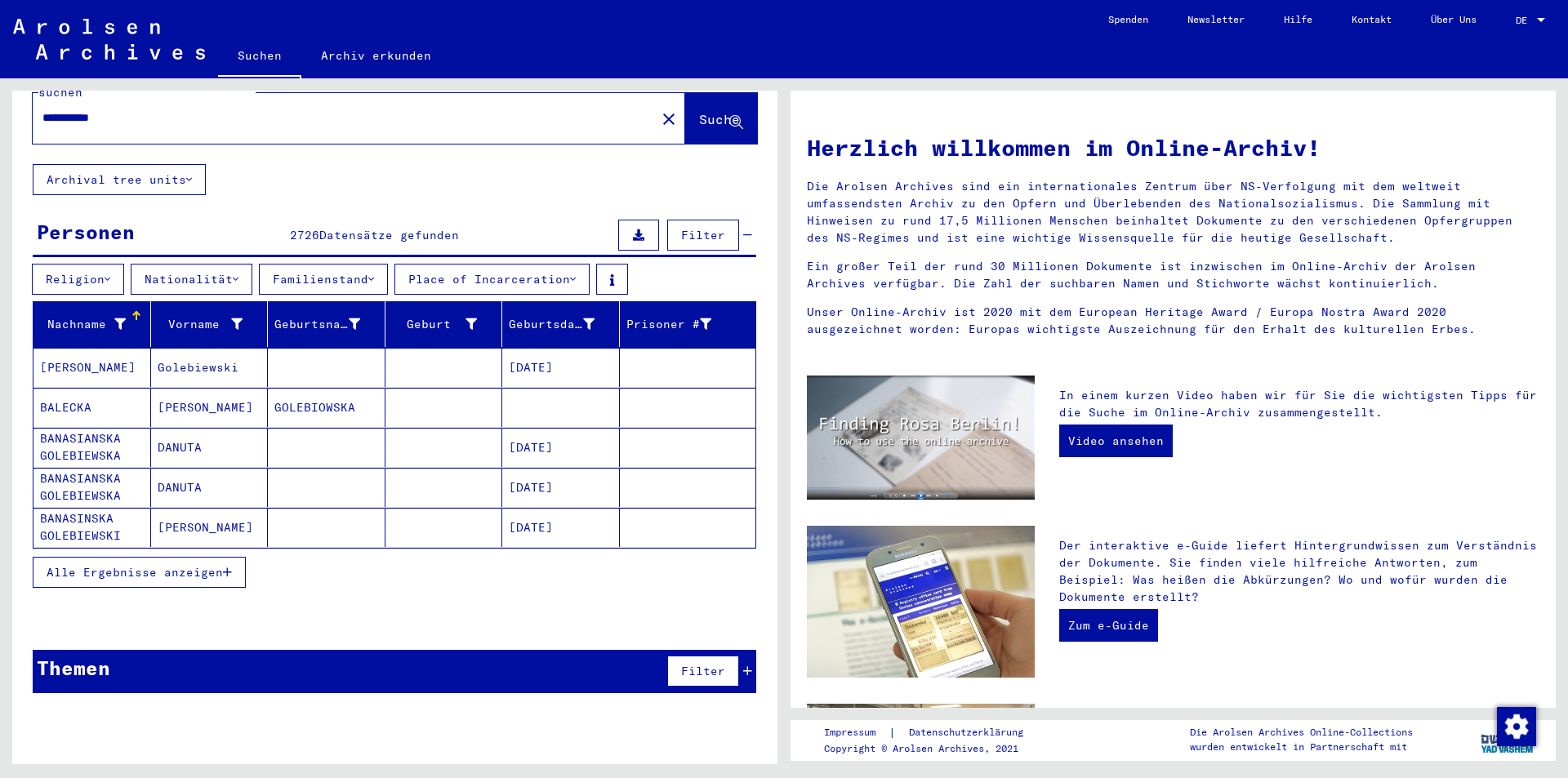
scroll to position [48, 0]
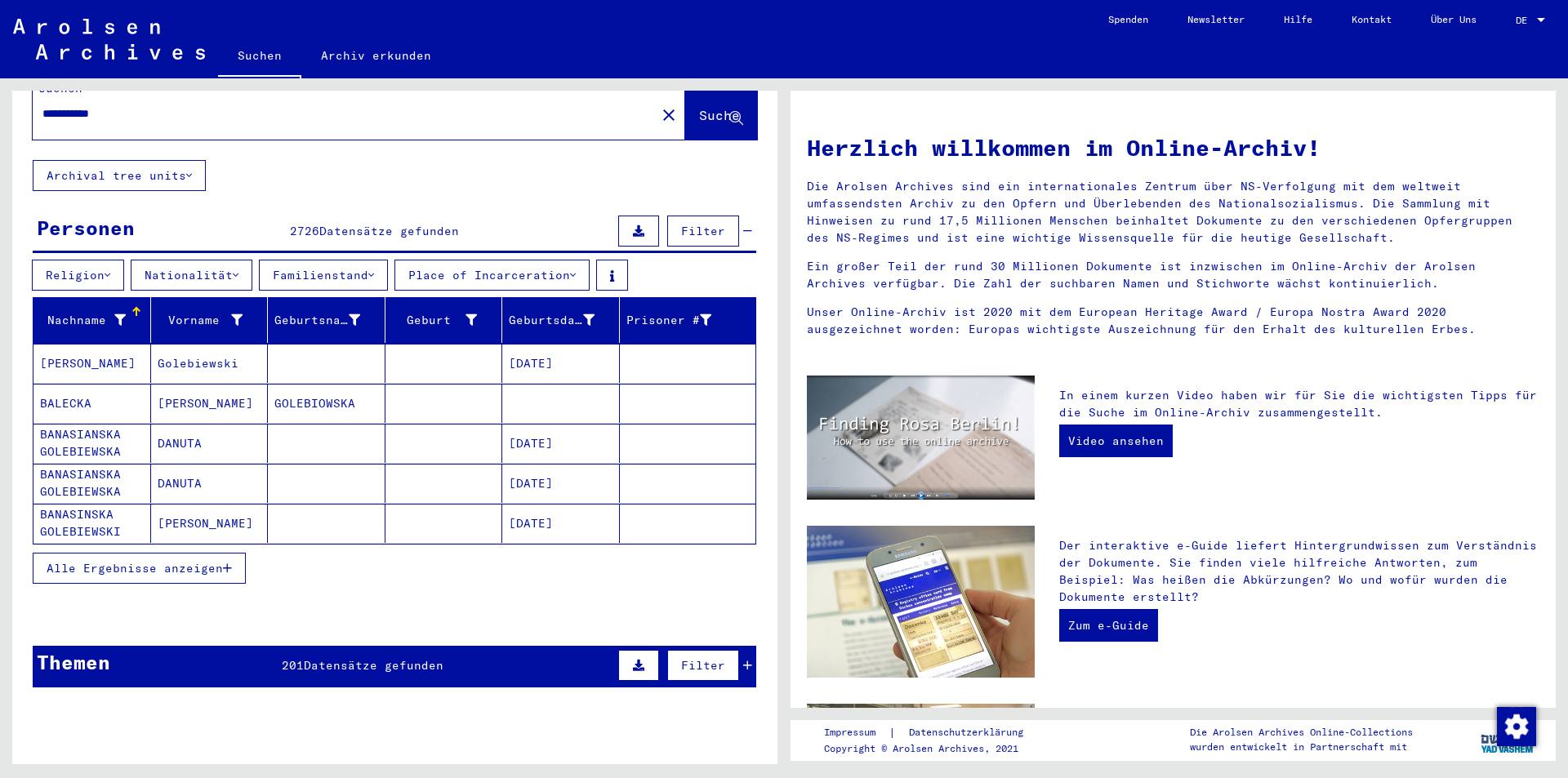
click at [203, 561] on span "Alle Ergebnisse anzeigen" at bounding box center [135, 569] width 176 height 15
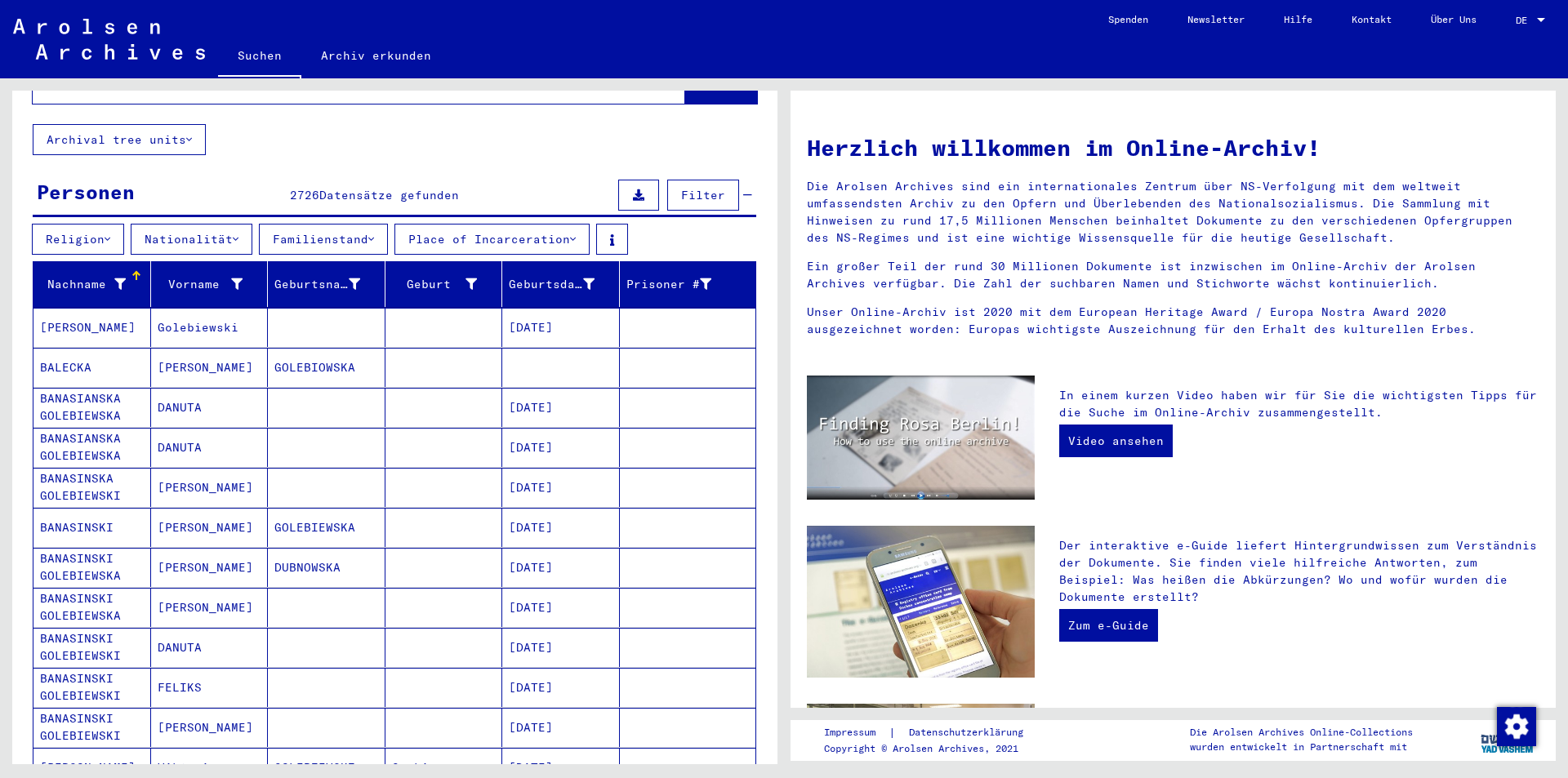
scroll to position [0, 0]
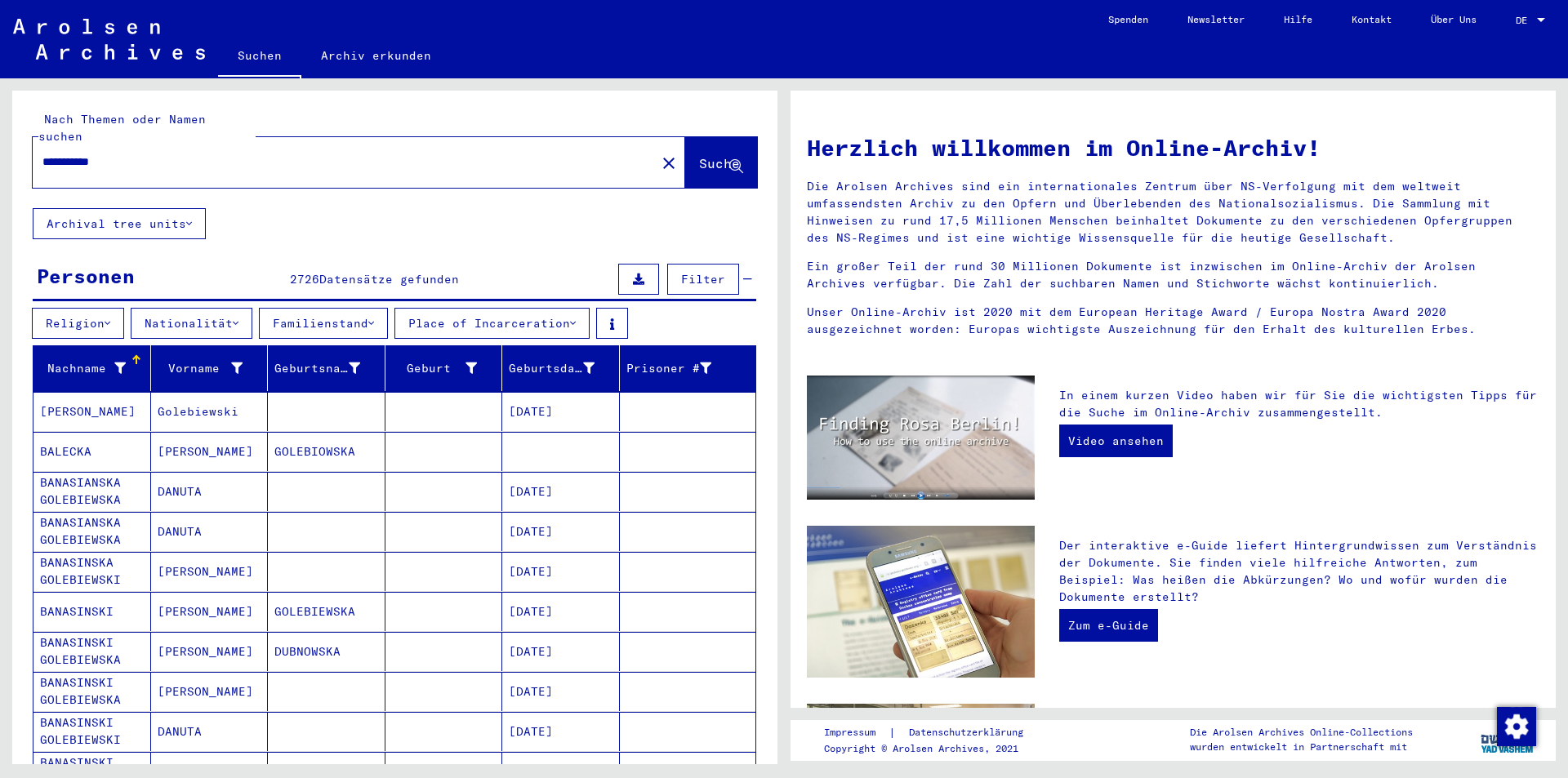
click at [385, 308] on button "Familienstand" at bounding box center [324, 324] width 129 height 31
click at [469, 308] on button "Place of Incarceration" at bounding box center [492, 324] width 195 height 31
click at [217, 313] on button "Nationalität" at bounding box center [192, 324] width 122 height 31
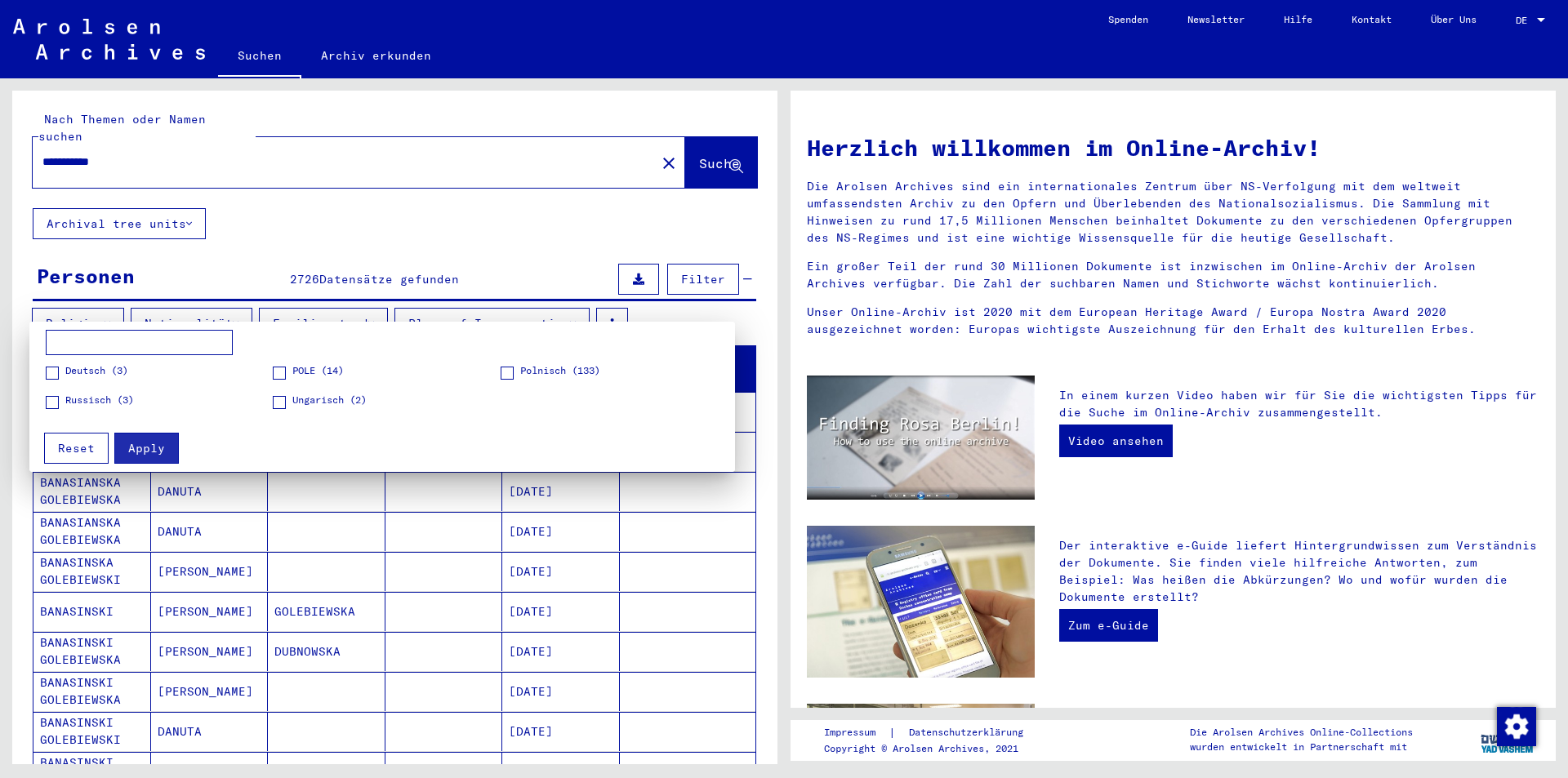
click at [272, 375] on figure "Deutsch (3)" at bounding box center [159, 377] width 226 height 29
click at [277, 376] on span at bounding box center [279, 373] width 13 height 13
click at [510, 376] on span at bounding box center [507, 373] width 13 height 13
click at [147, 452] on span "Apply" at bounding box center [147, 448] width 37 height 15
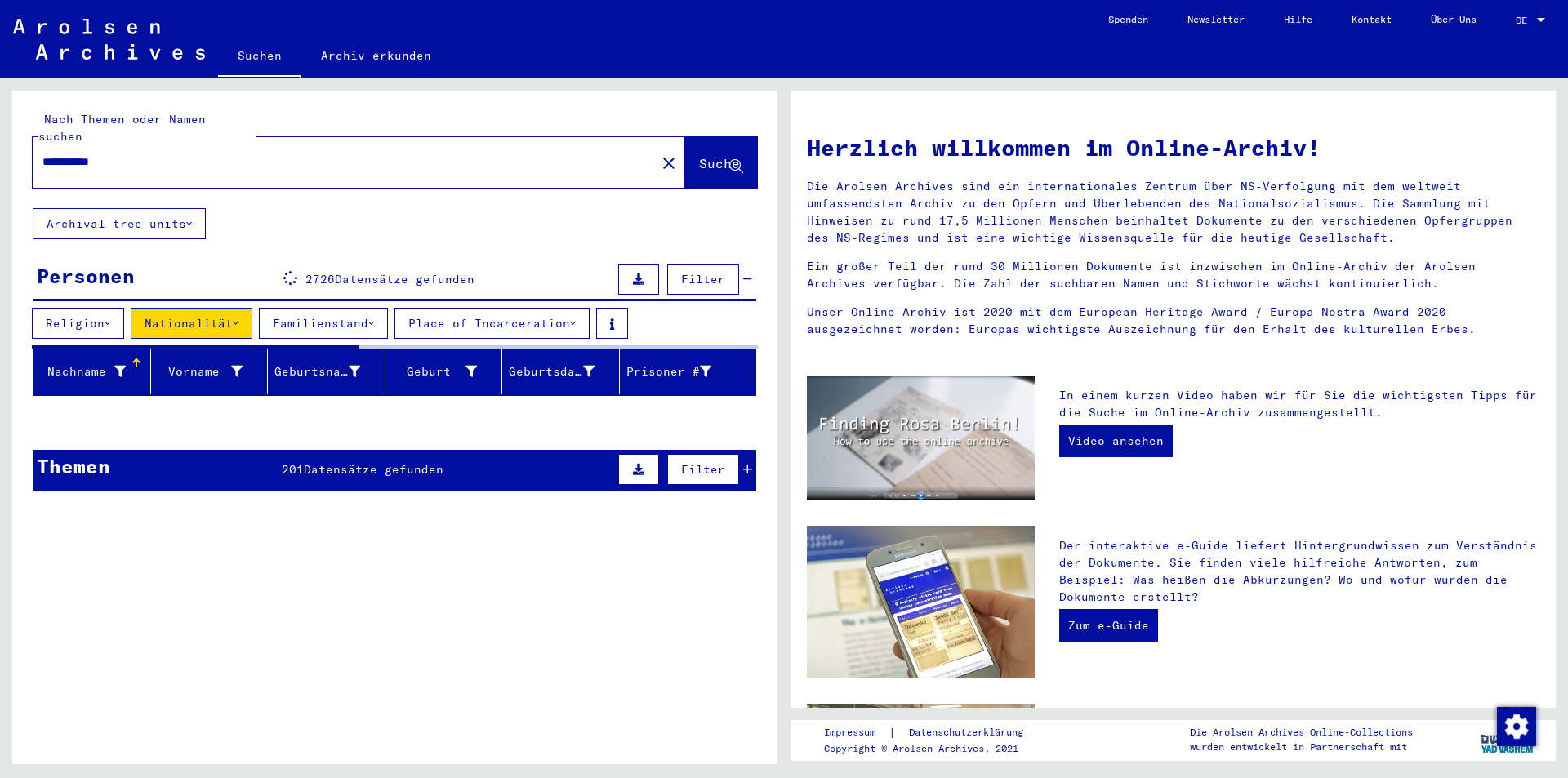
click at [104, 308] on button "Religion" at bounding box center [78, 324] width 92 height 31
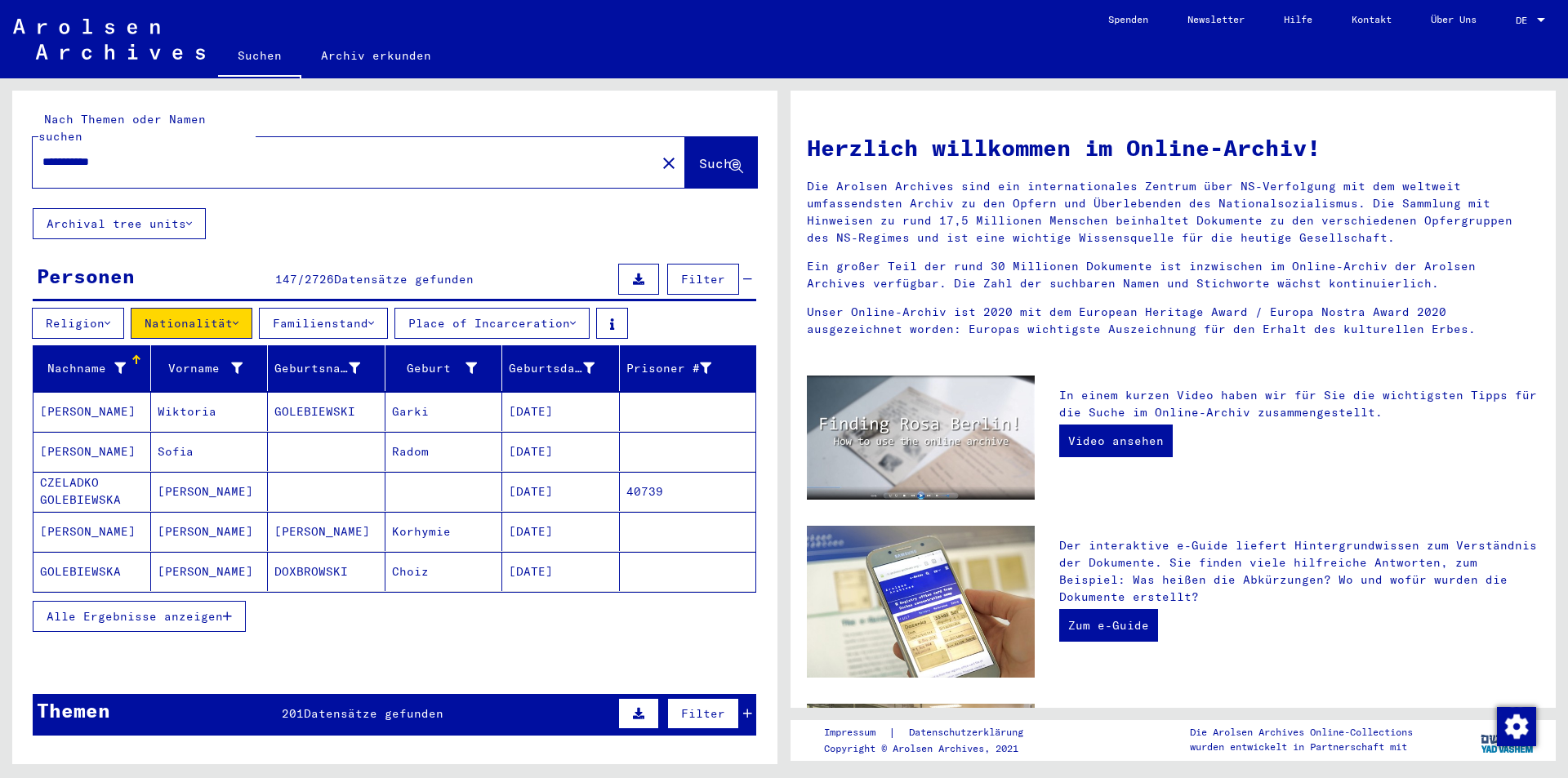
click at [200, 609] on span "Alle Ergebnisse anzeigen" at bounding box center [135, 617] width 176 height 15
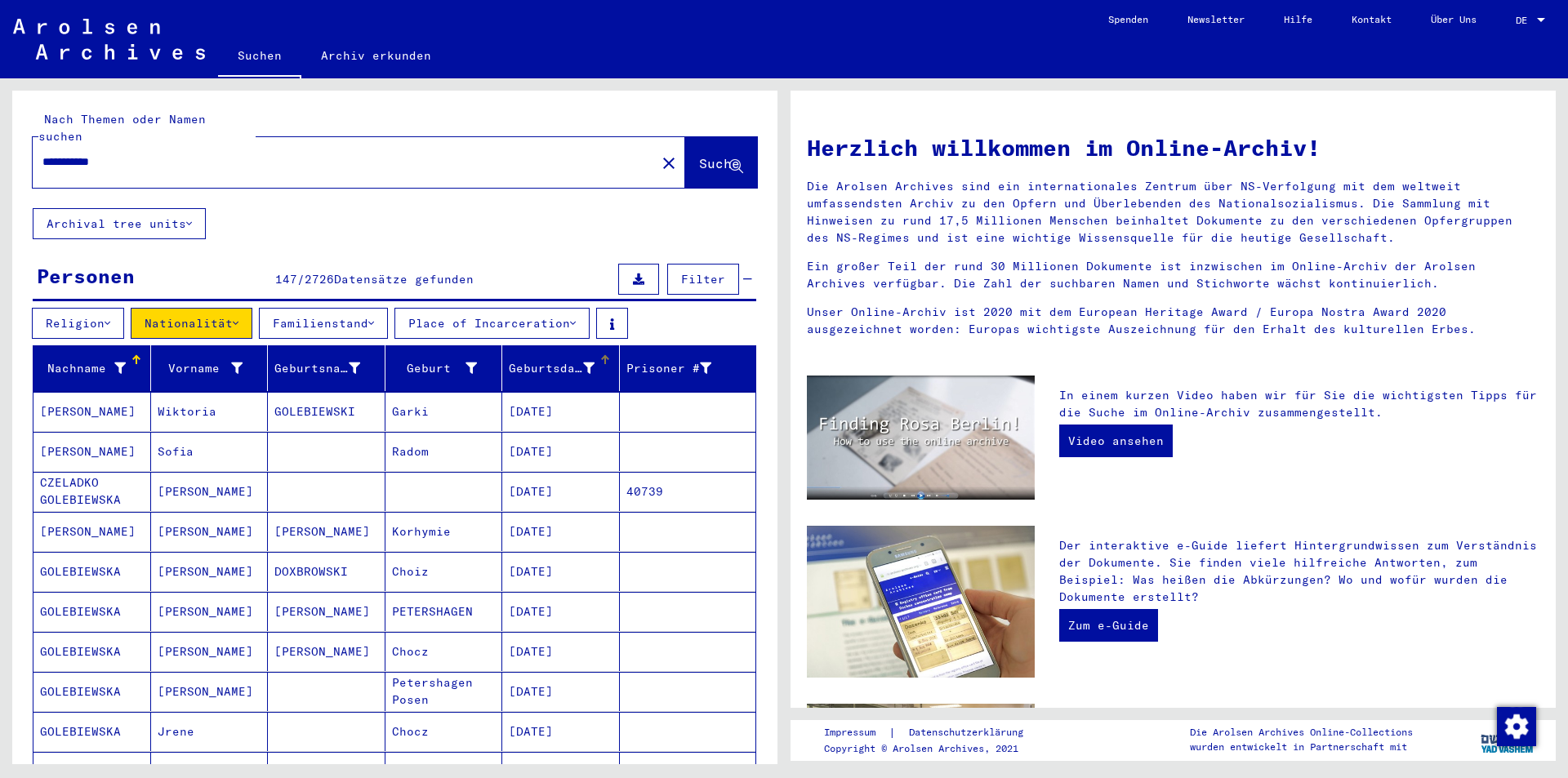
click at [584, 362] on icon at bounding box center [589, 368] width 11 height 11
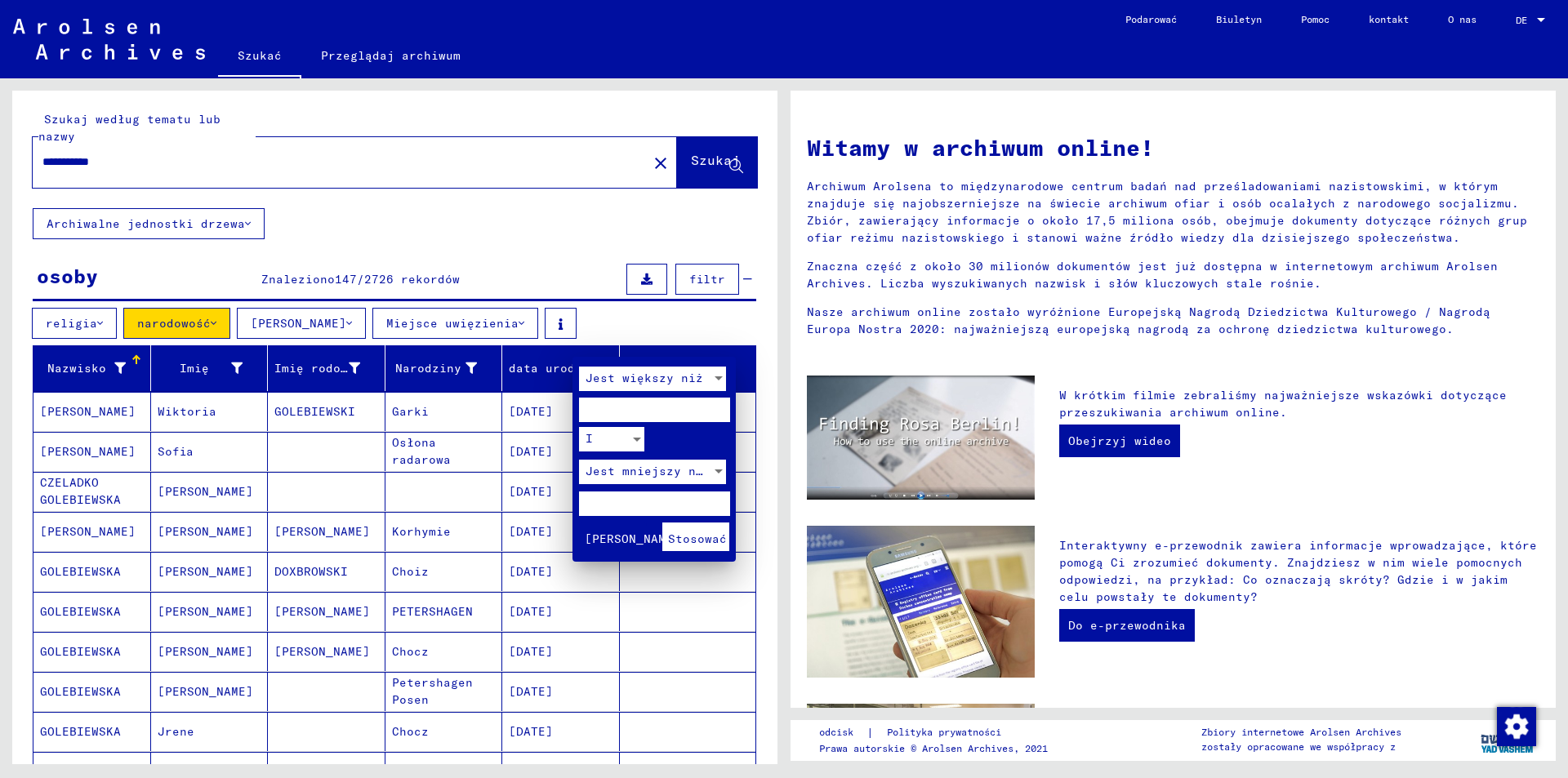
click at [668, 411] on input "number" at bounding box center [654, 409] width 151 height 25
type input "****"
click at [671, 503] on input "number" at bounding box center [654, 503] width 151 height 25
type input "****"
click at [700, 548] on button "Stosować" at bounding box center [697, 536] width 68 height 29
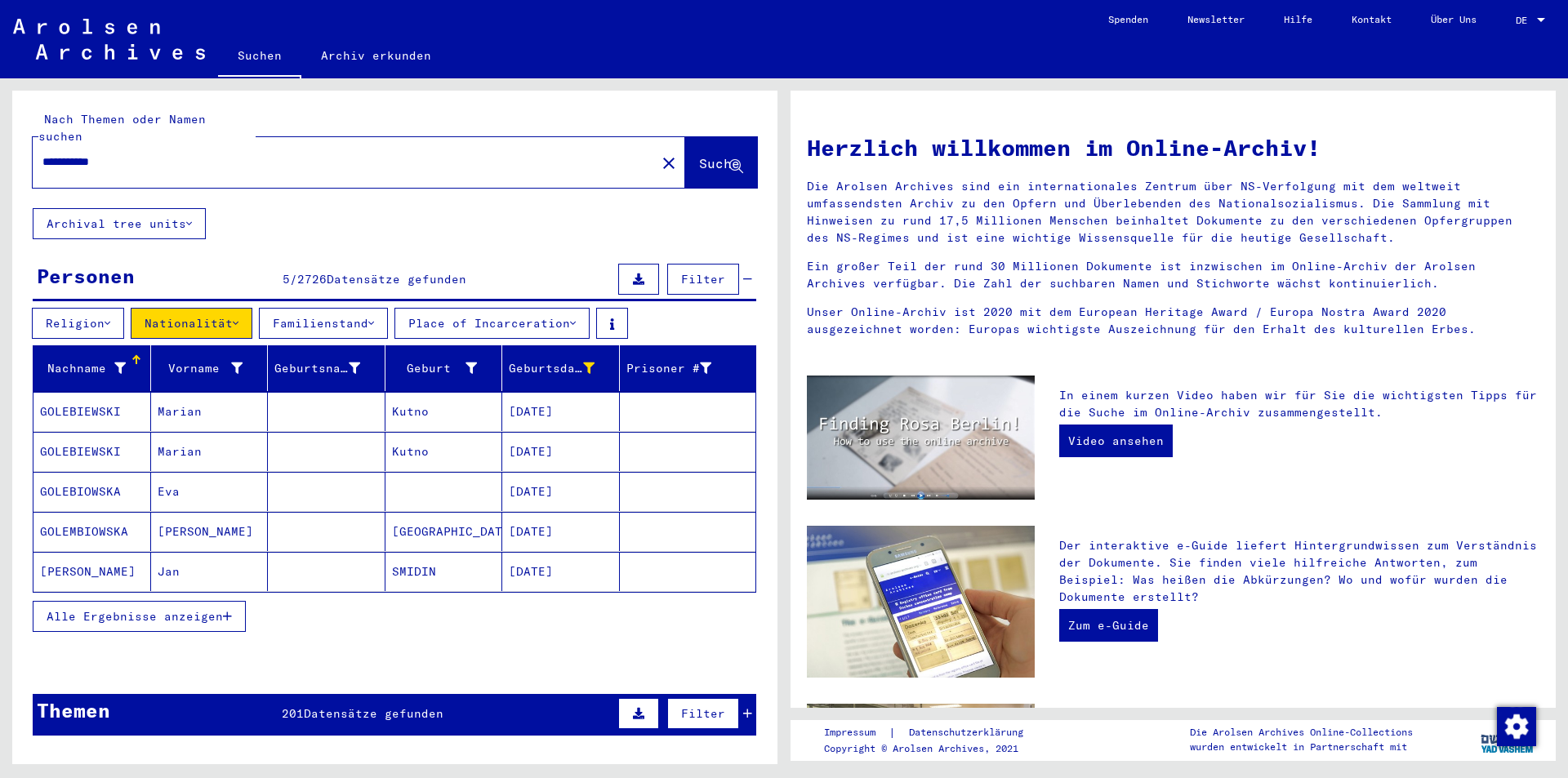
click at [521, 617] on div "Alle Ergebnisse anzeigen" at bounding box center [394, 616] width 724 height 47
click at [181, 609] on span "Alle Ergebnisse anzeigen" at bounding box center [135, 617] width 176 height 15
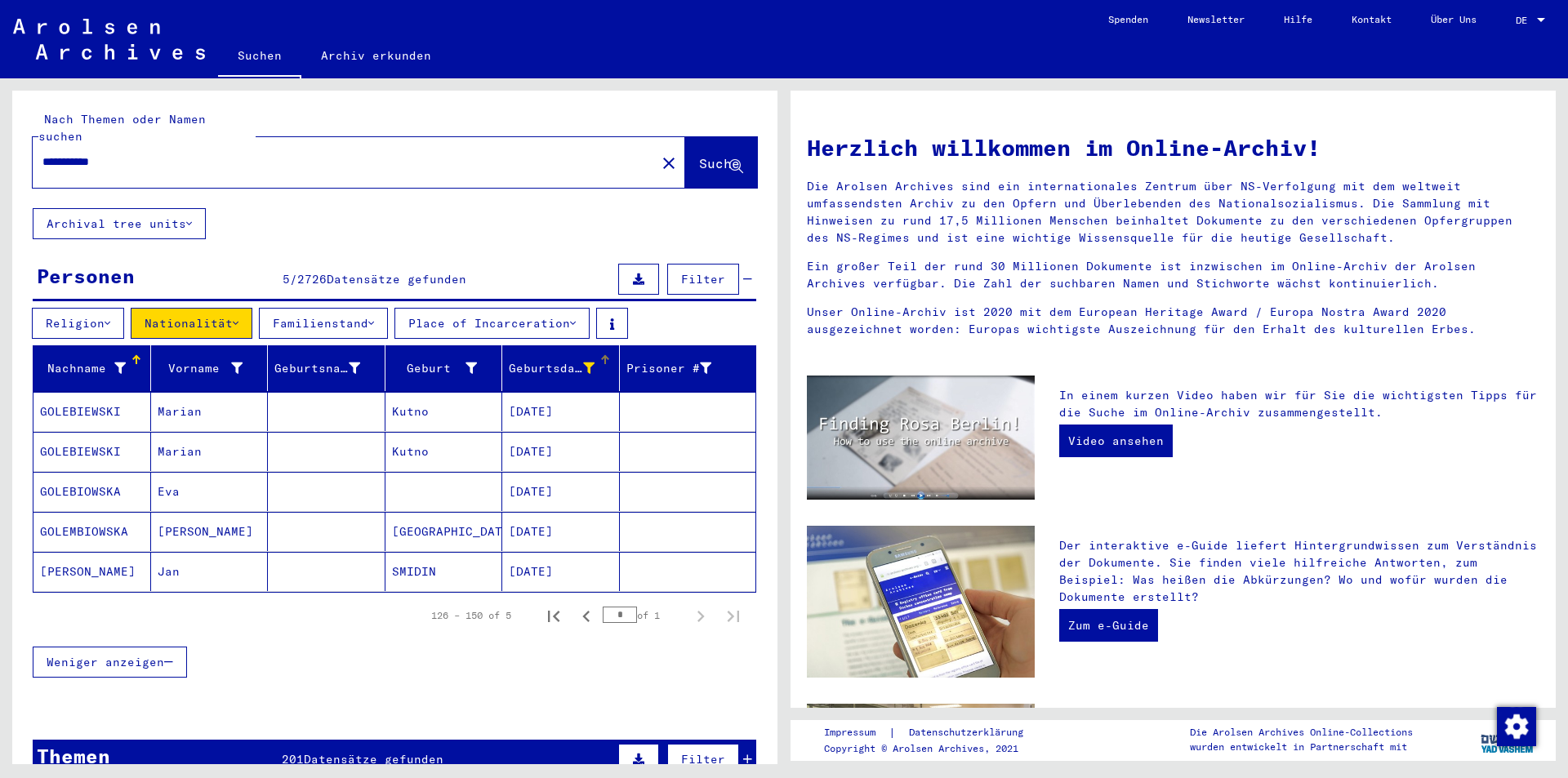
click at [589, 355] on div "Geburtsdatum" at bounding box center [564, 368] width 111 height 26
click at [225, 308] on button "Nationalität" at bounding box center [192, 324] width 122 height 31
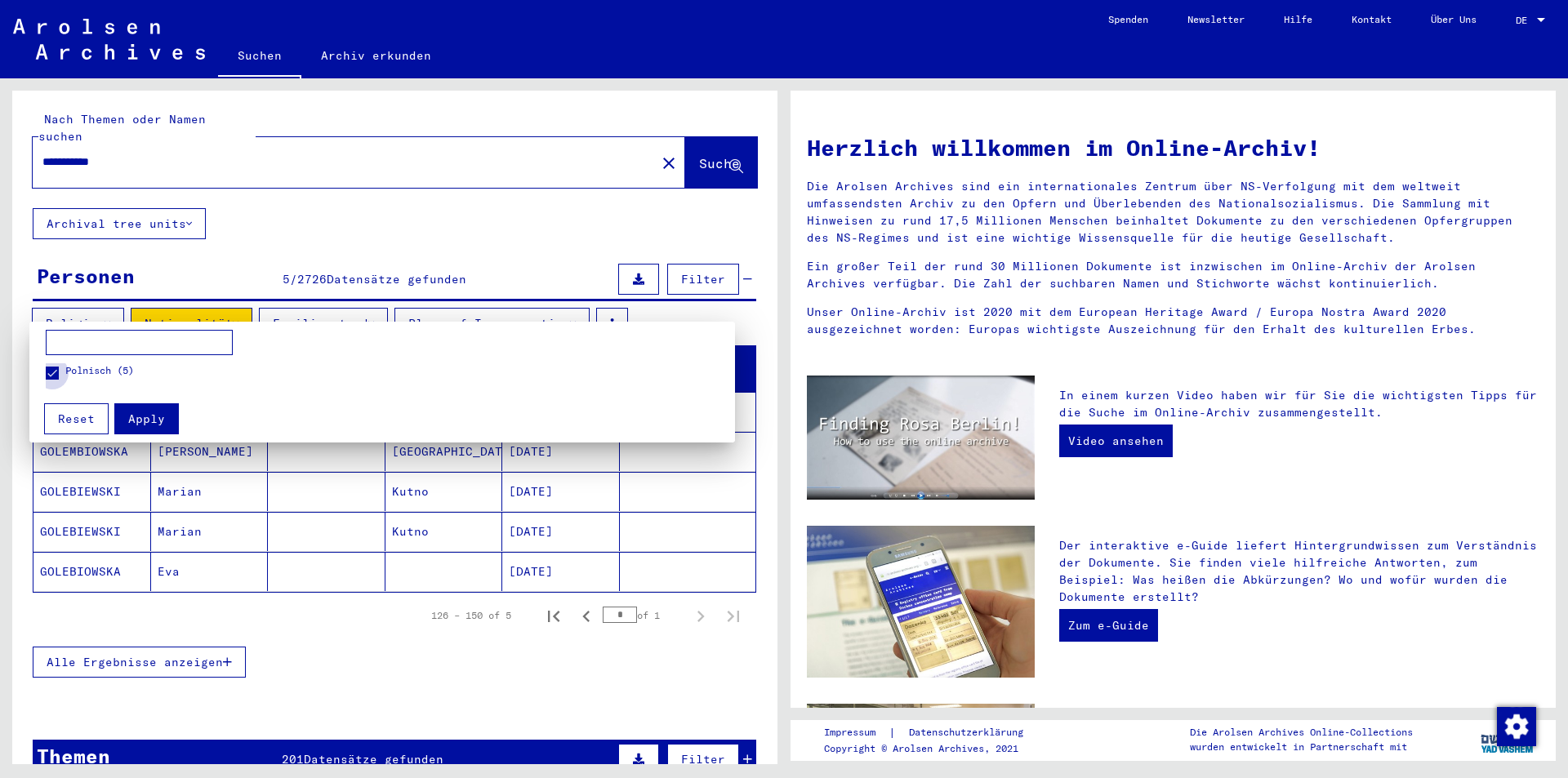
click at [54, 370] on span at bounding box center [53, 373] width 13 height 13
click at [440, 221] on div at bounding box center [784, 389] width 1568 height 778
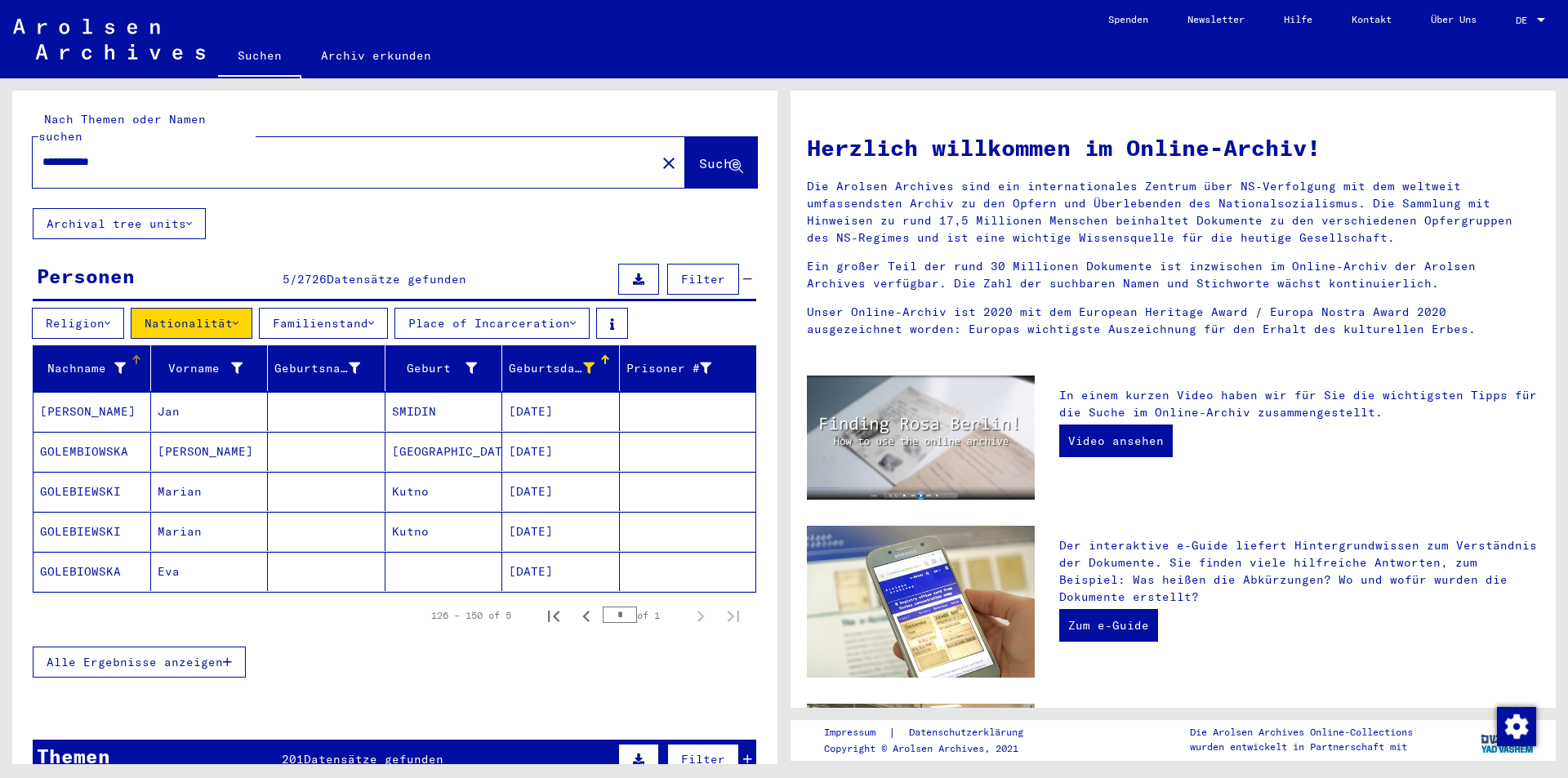
click at [82, 359] on div "Nachname" at bounding box center [95, 368] width 111 height 26
click at [183, 308] on button "Nationalität" at bounding box center [192, 324] width 122 height 31
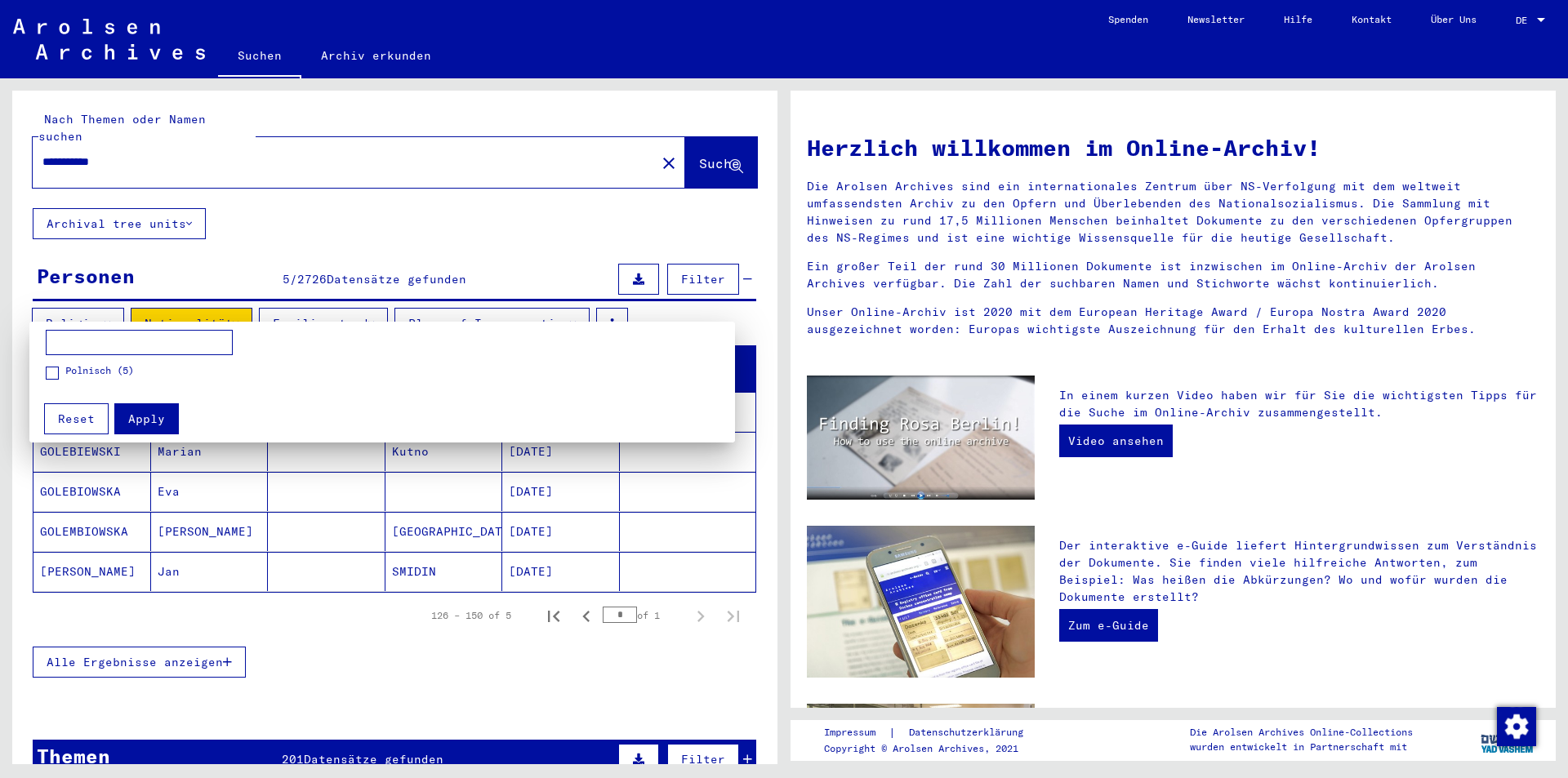
click at [141, 422] on span "Apply" at bounding box center [147, 419] width 37 height 15
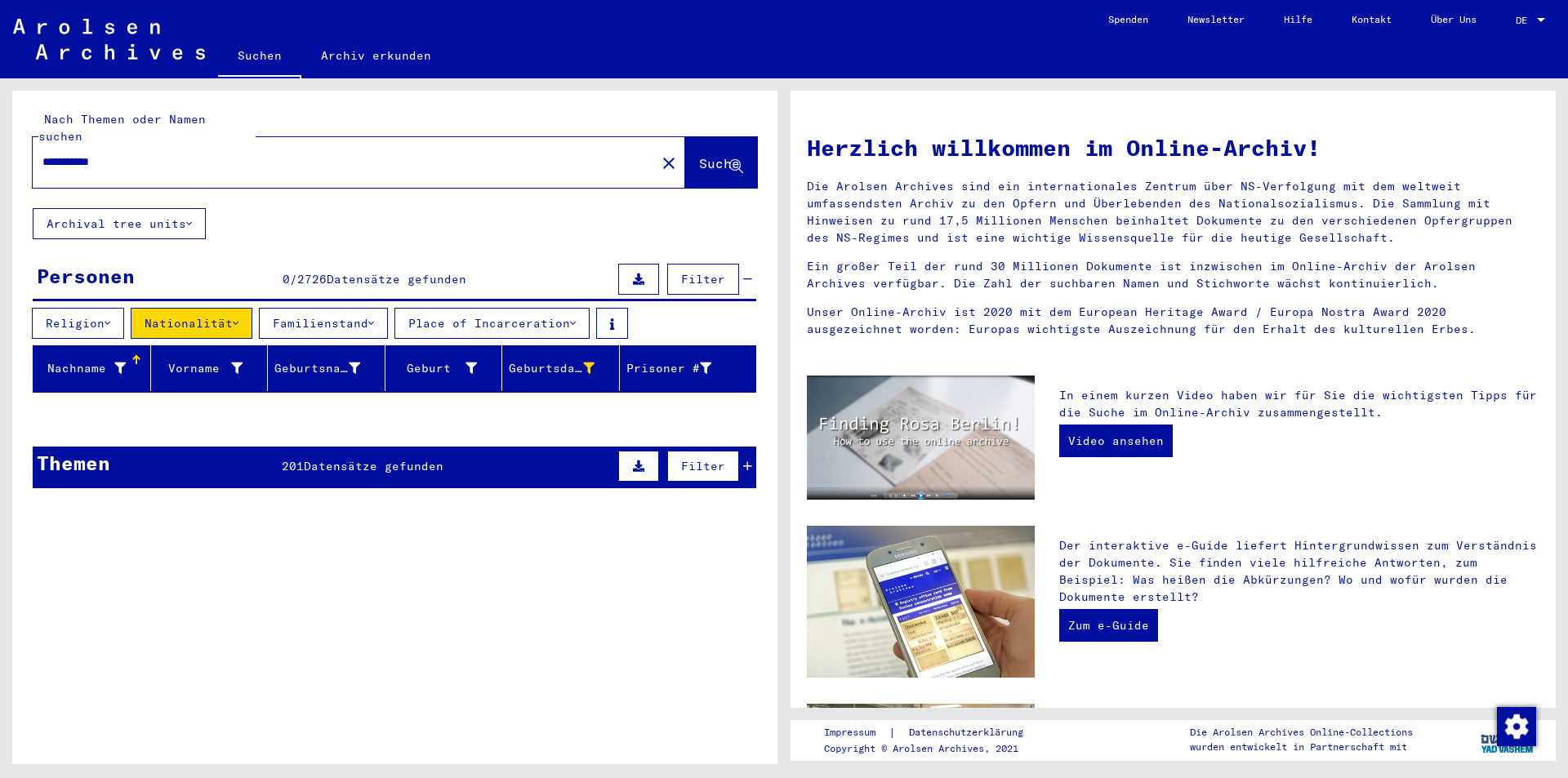
click at [240, 308] on button "Nationalität" at bounding box center [192, 324] width 122 height 31
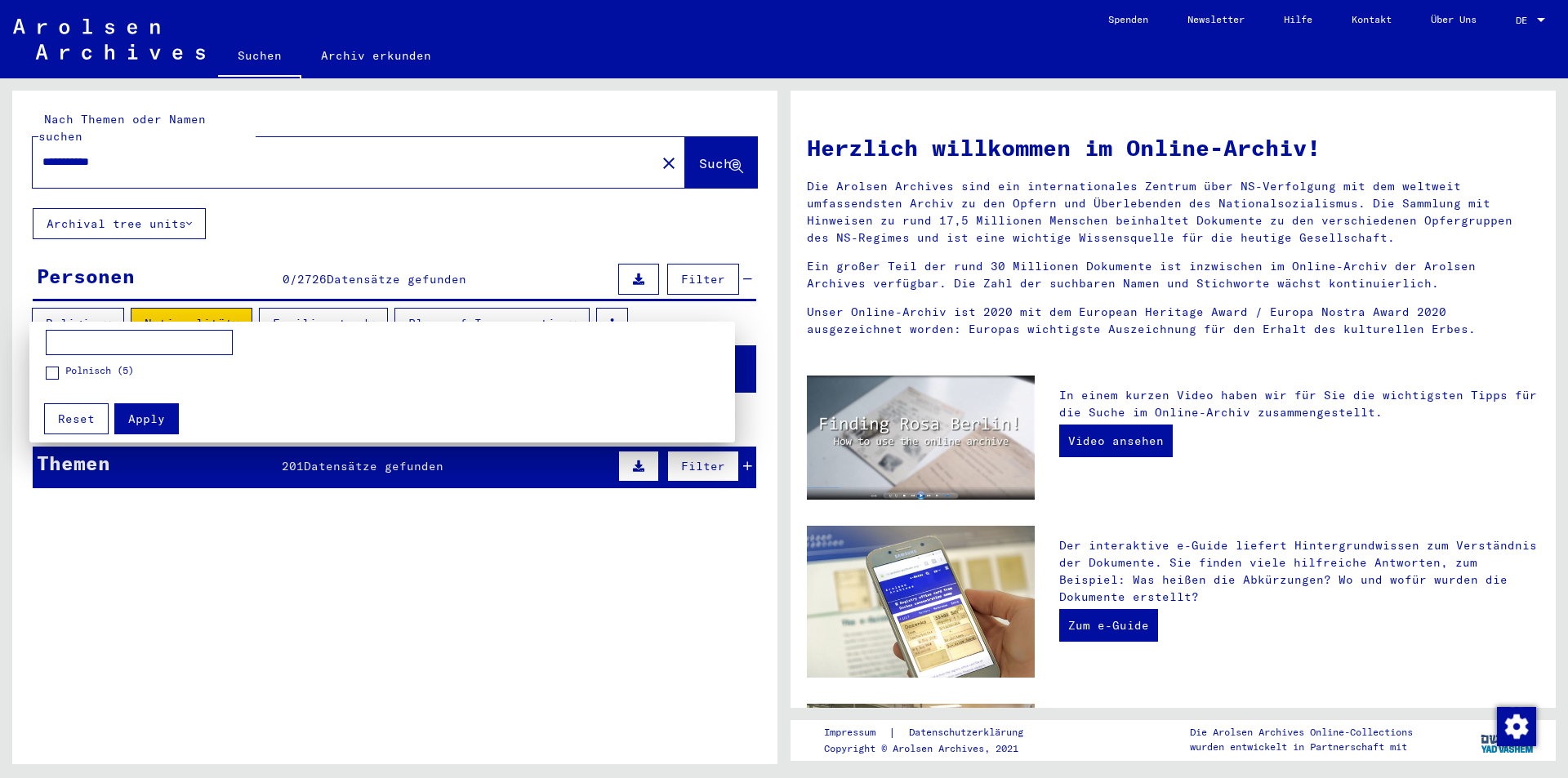
click at [251, 517] on div at bounding box center [784, 389] width 1568 height 778
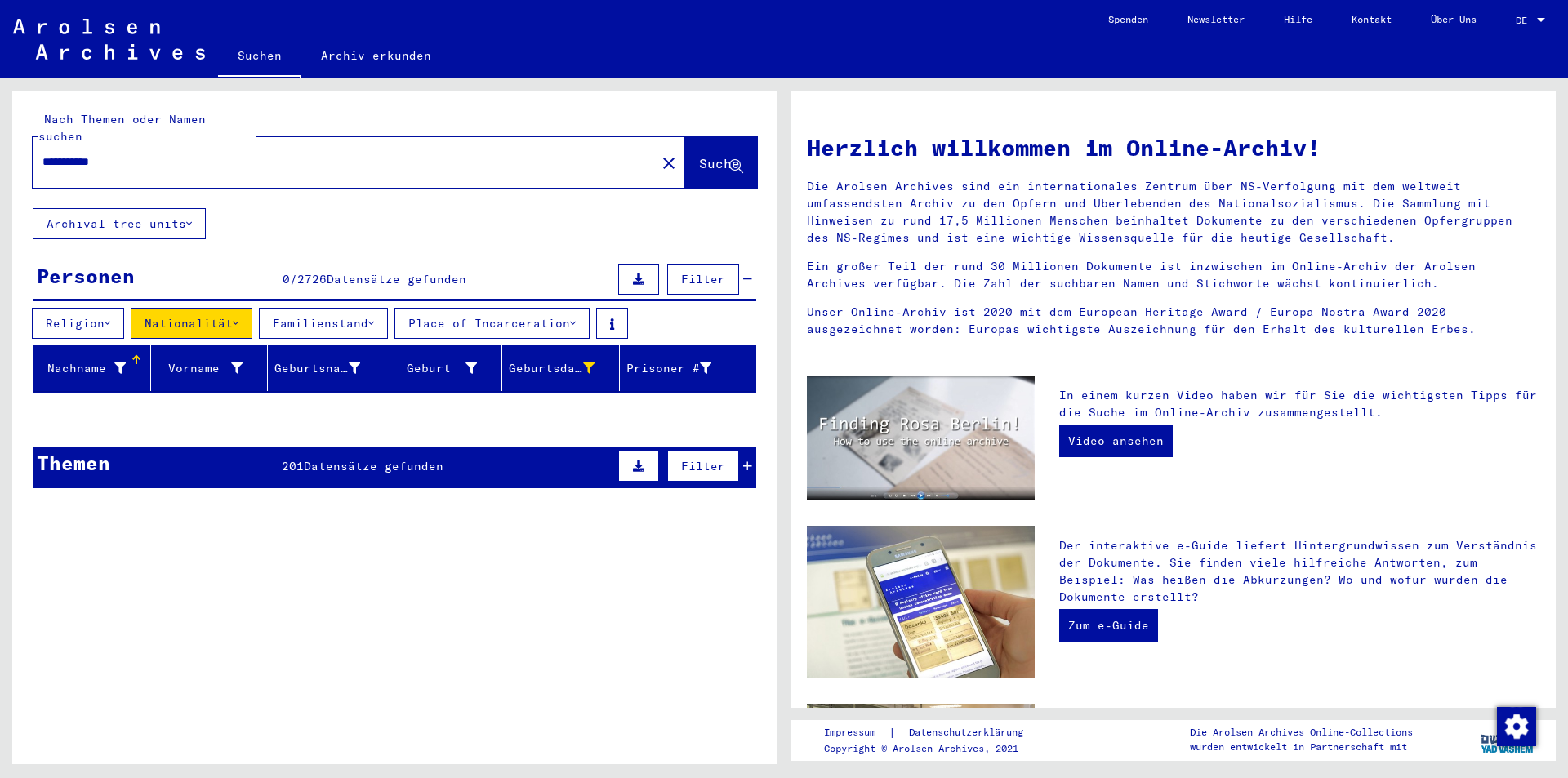
click at [376, 282] on div "Personen 0 / 2726 Datensätze gefunden Filter" at bounding box center [394, 280] width 724 height 41
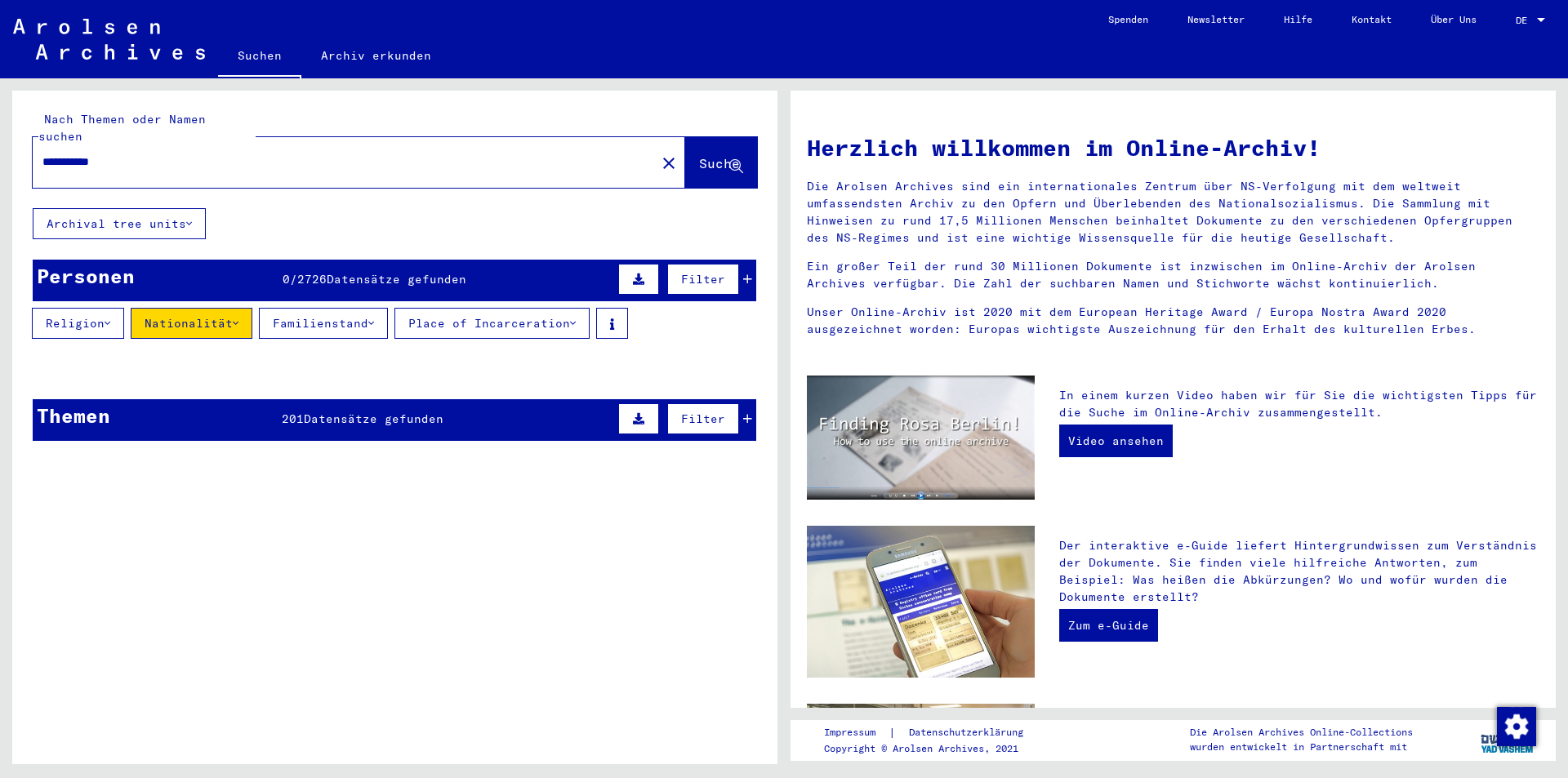
click at [369, 308] on button "Familienstand" at bounding box center [324, 324] width 129 height 31
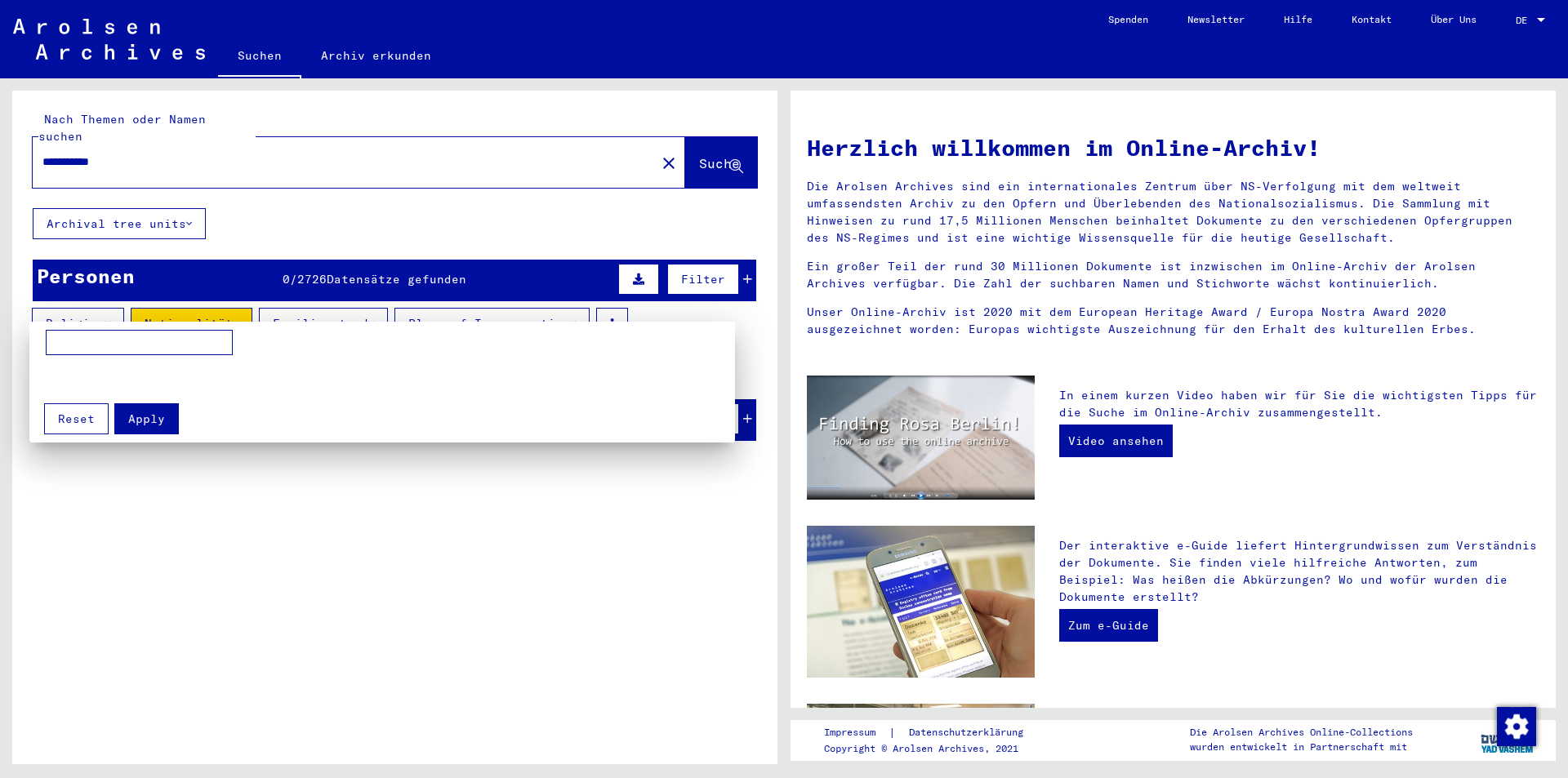
click at [394, 259] on div at bounding box center [784, 389] width 1568 height 778
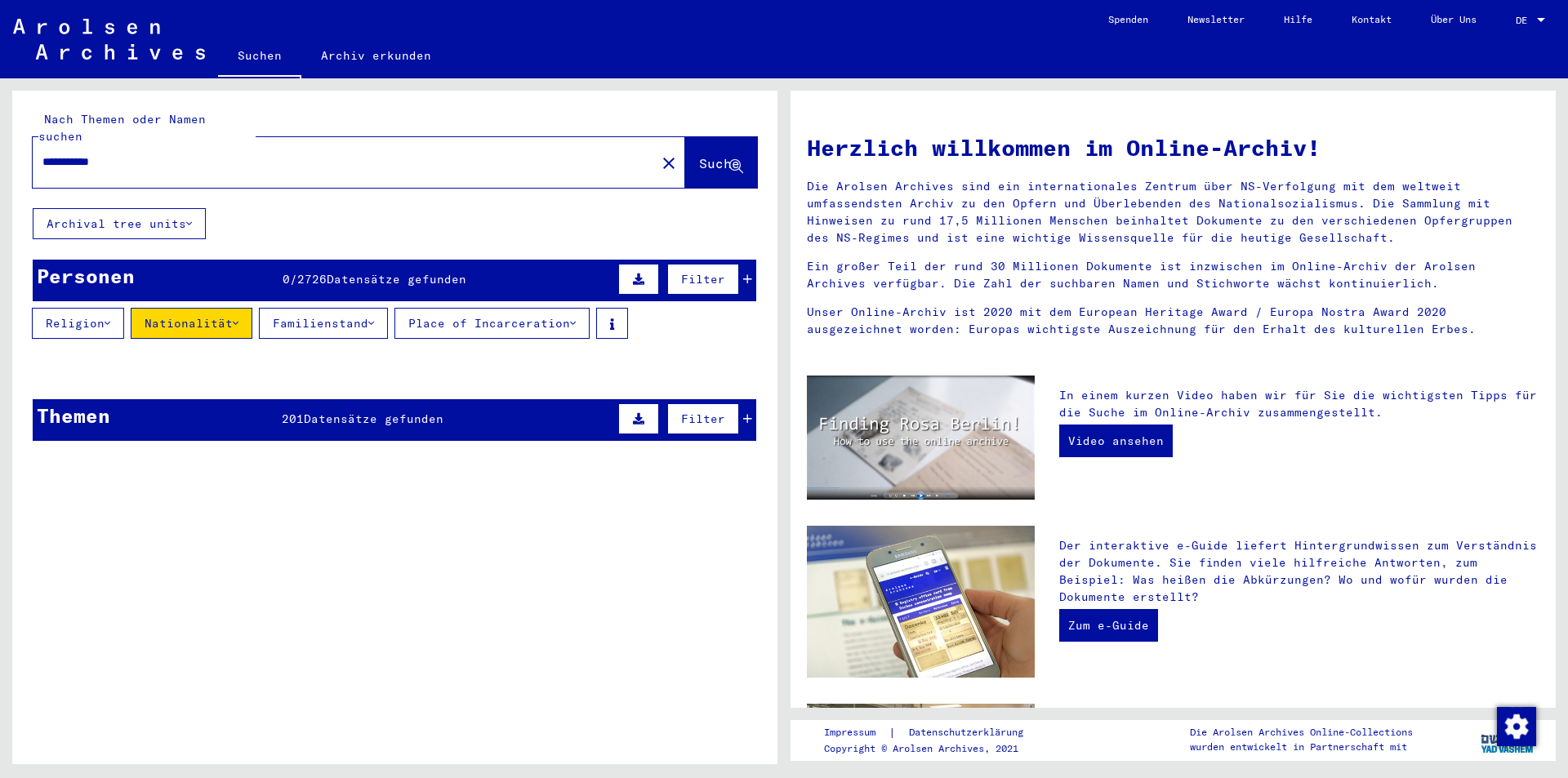
click at [395, 272] on span "Datensätze gefunden" at bounding box center [396, 279] width 140 height 15
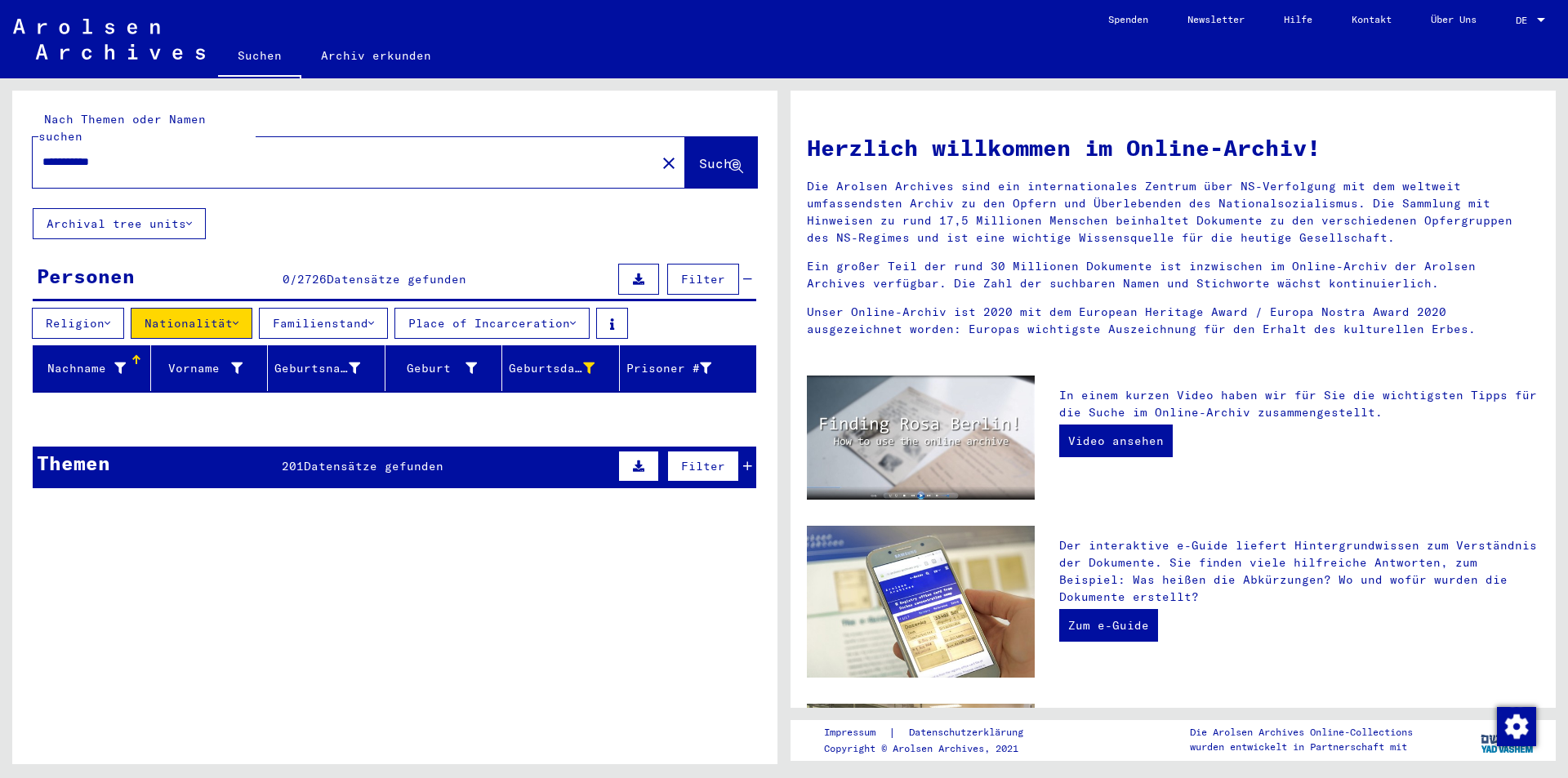
click at [590, 314] on button "Place of Incarceration" at bounding box center [492, 324] width 195 height 31
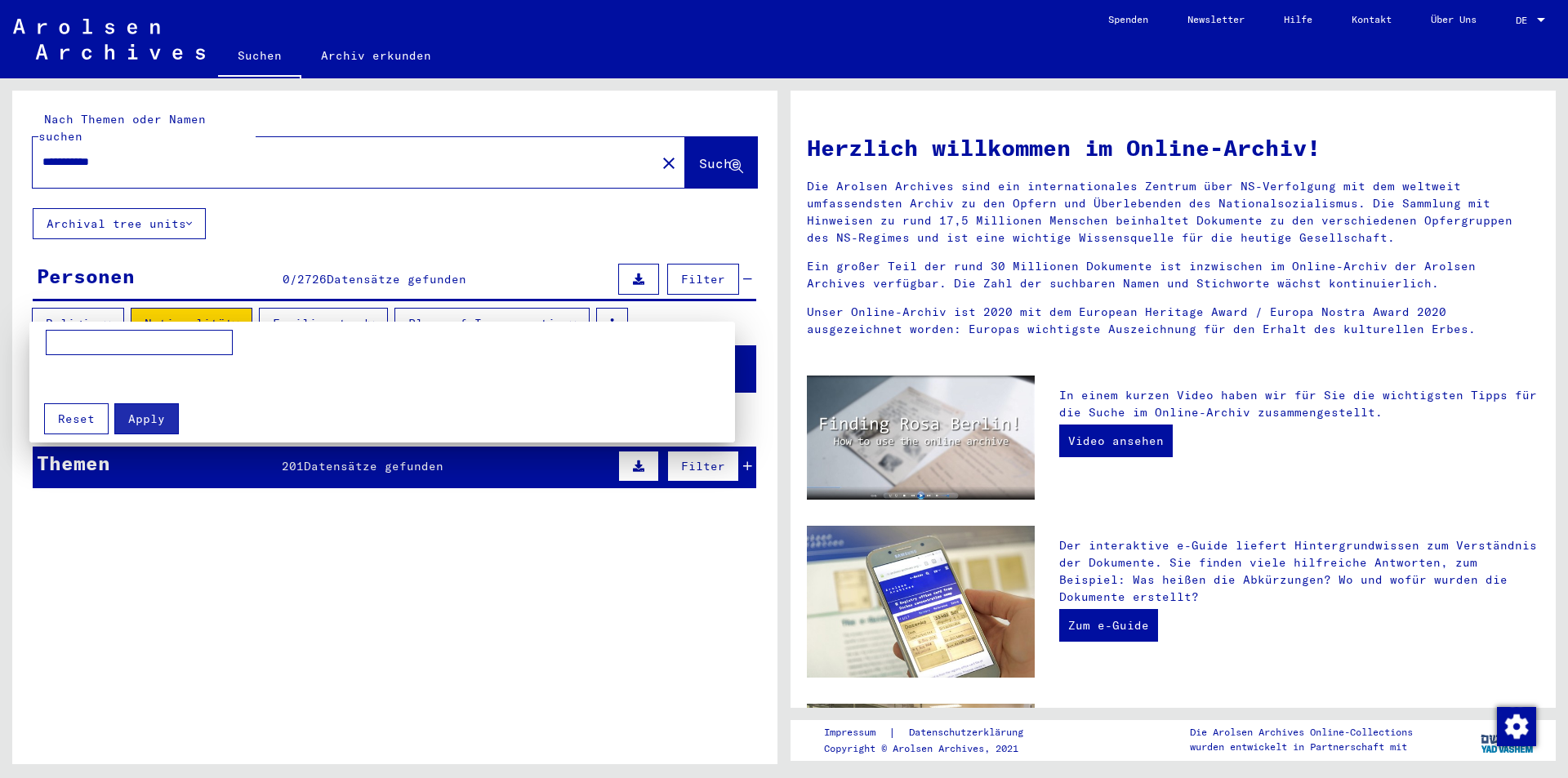
click at [509, 303] on div at bounding box center [784, 389] width 1568 height 778
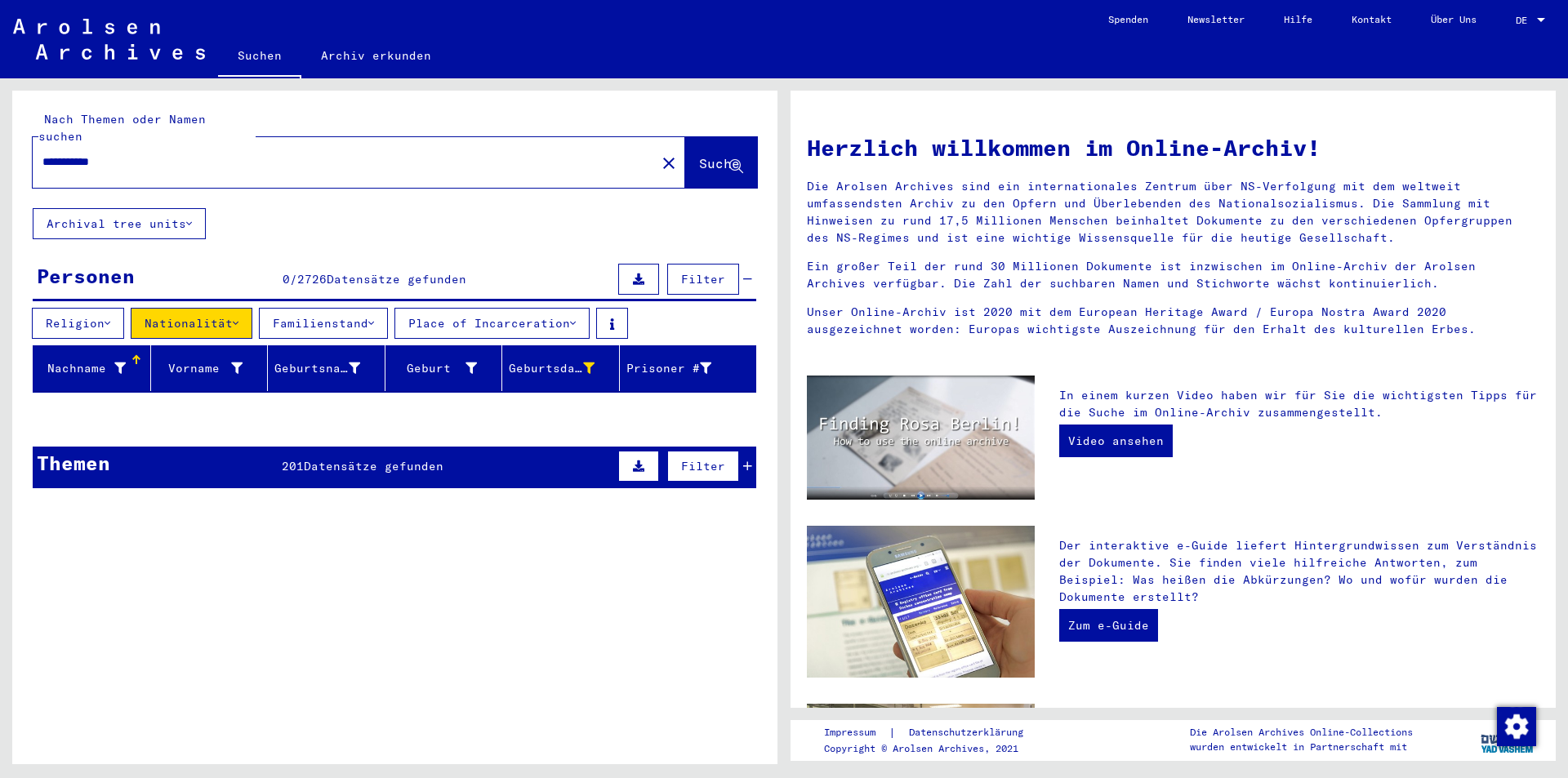
click at [374, 318] on icon at bounding box center [371, 324] width 6 height 11
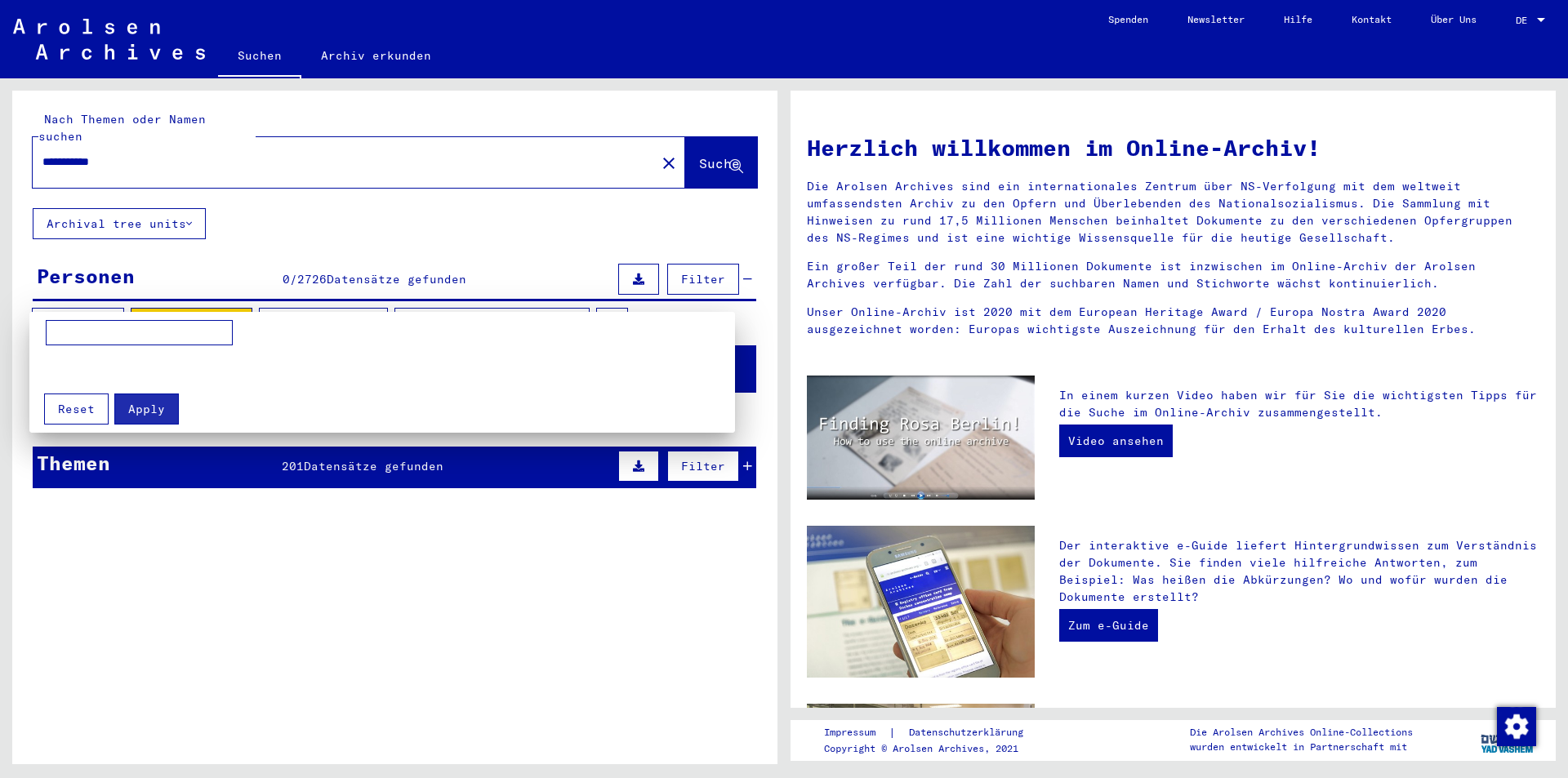
click at [386, 303] on div at bounding box center [784, 389] width 1568 height 778
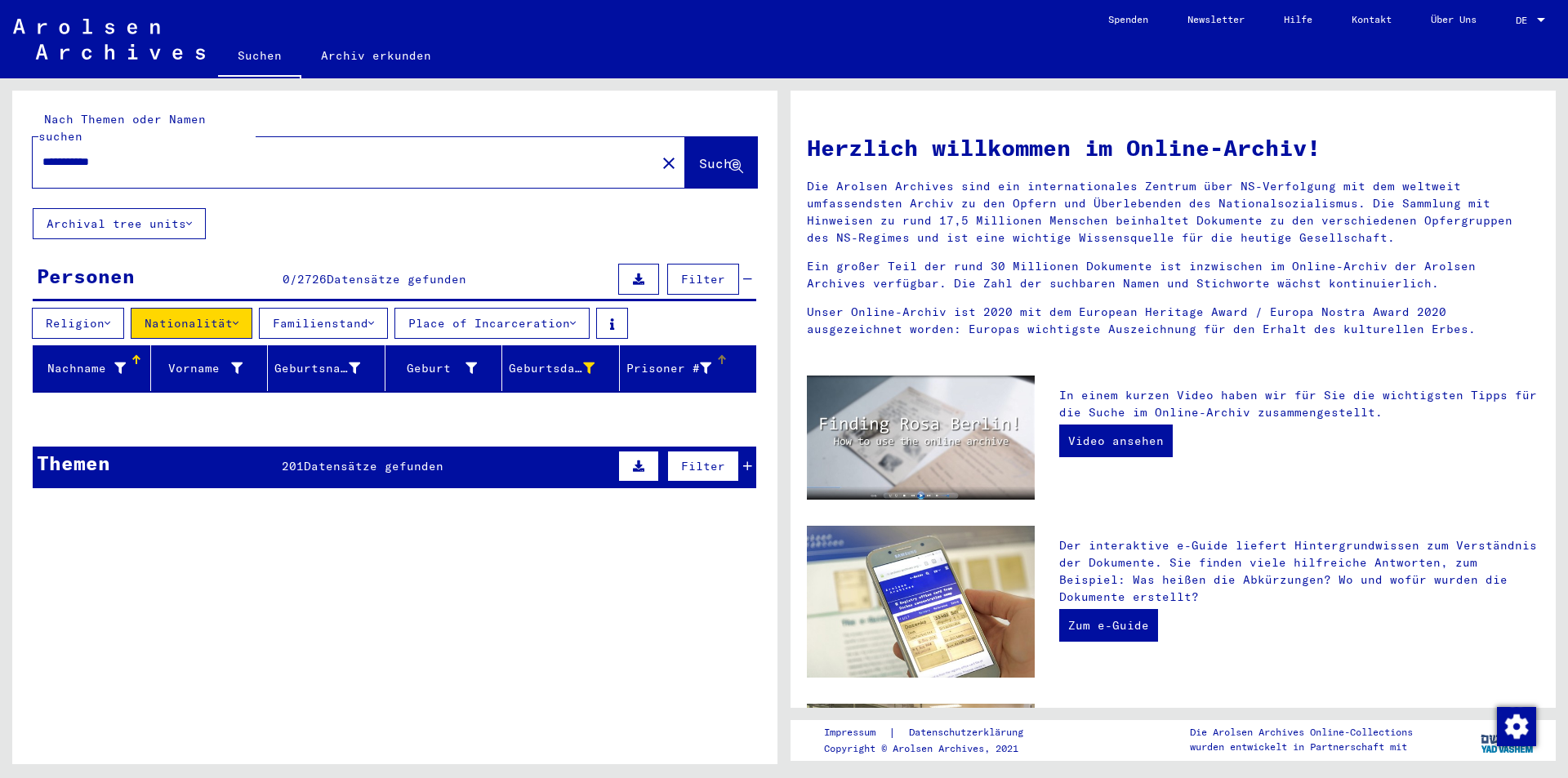
click at [670, 360] on div "Prisoner #" at bounding box center [669, 369] width 86 height 18
click at [575, 355] on div "Geburtsdatum" at bounding box center [564, 368] width 111 height 26
click at [584, 362] on icon at bounding box center [589, 368] width 11 height 11
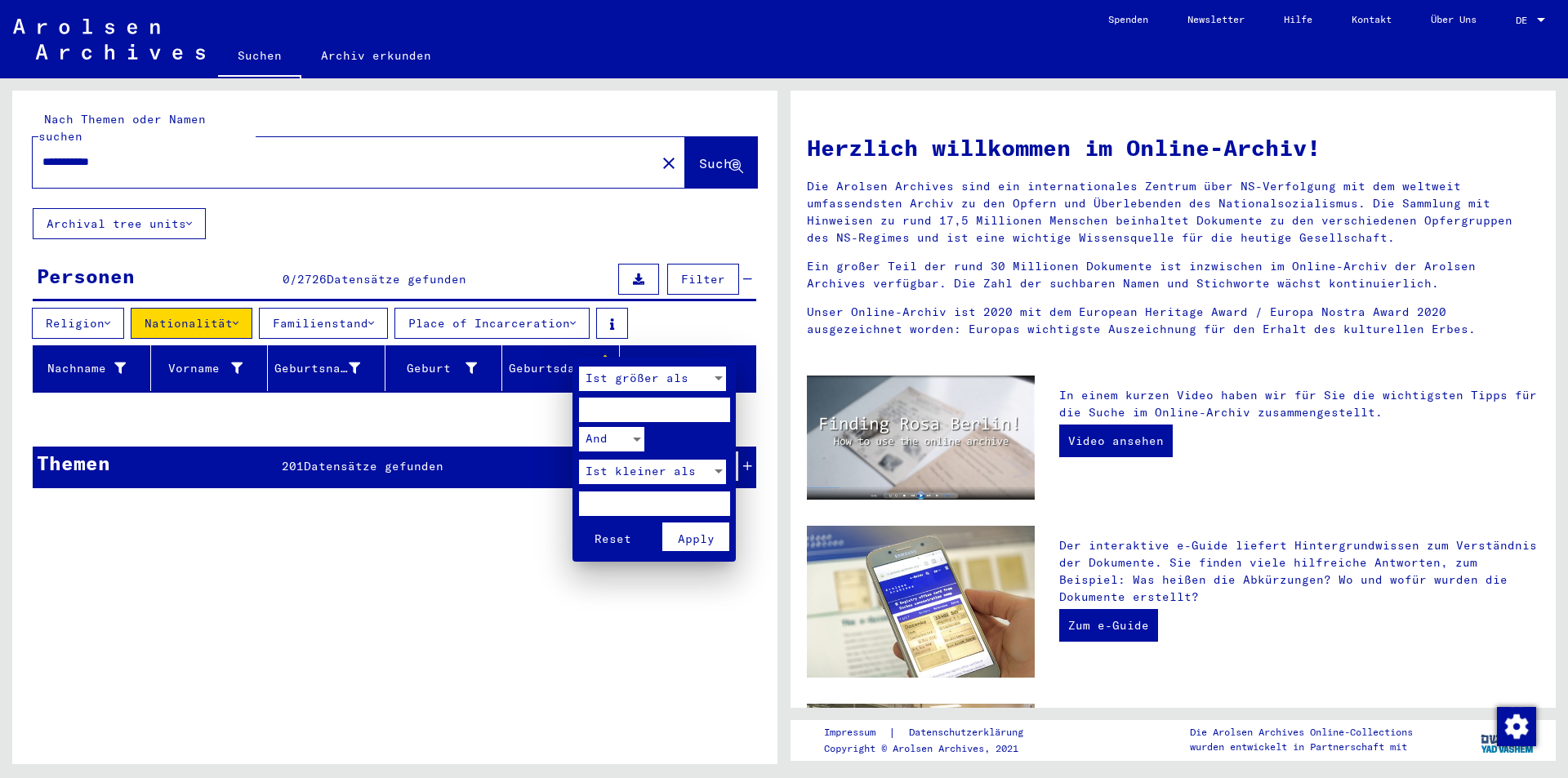
drag, startPoint x: 652, startPoint y: 414, endPoint x: 421, endPoint y: 422, distance: 231.1
click at [421, 422] on div "Ist größer als **** And Ist kleiner als **** Reset Apply" at bounding box center [784, 389] width 1568 height 778
drag, startPoint x: 527, startPoint y: 511, endPoint x: 497, endPoint y: 510, distance: 30.0
click at [501, 510] on div "Ist größer als And Ist kleiner als **** Reset Apply" at bounding box center [784, 389] width 1568 height 778
click at [697, 536] on span "Apply" at bounding box center [696, 539] width 37 height 15
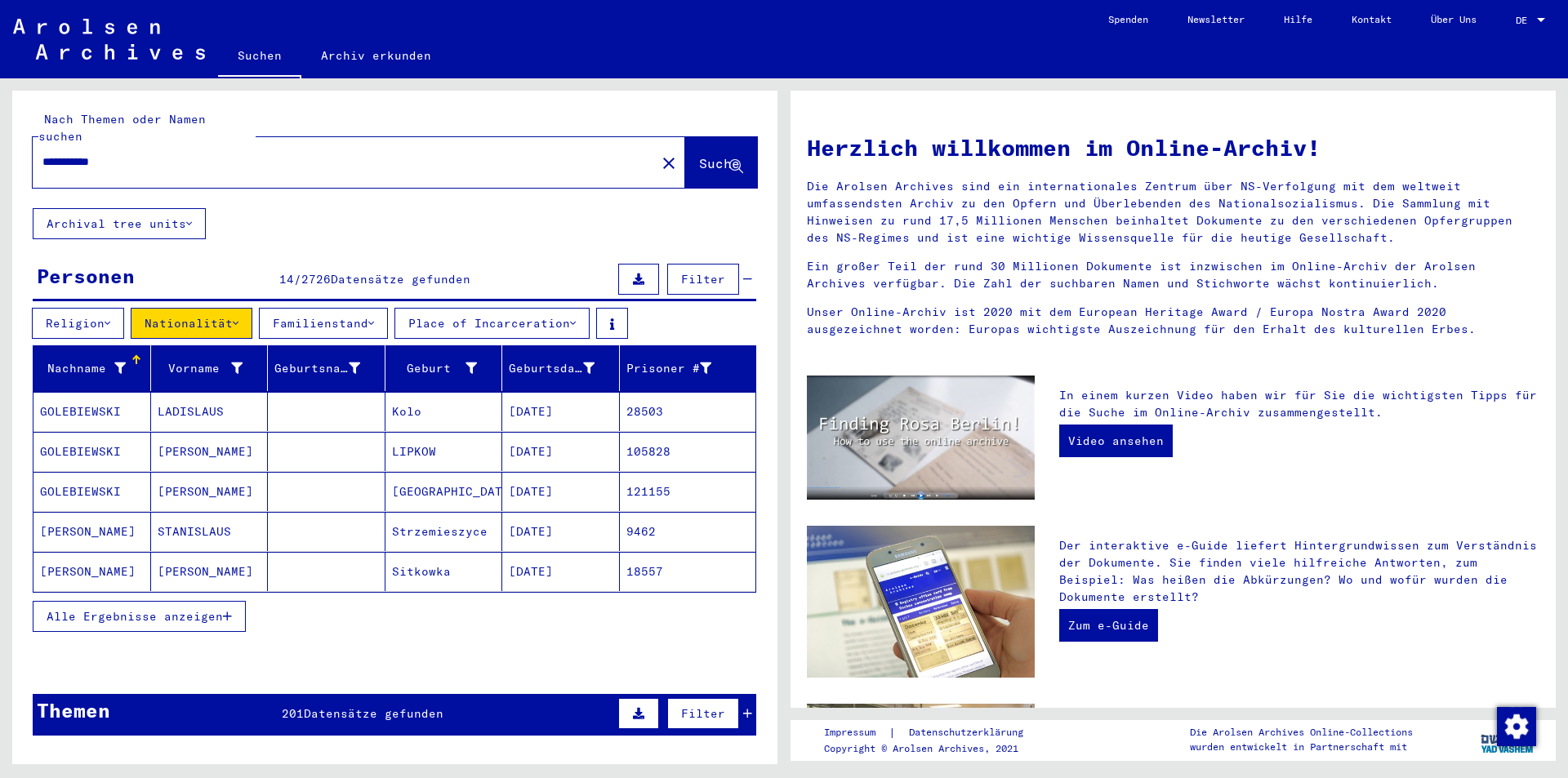
click at [232, 611] on icon "button" at bounding box center [228, 617] width 9 height 11
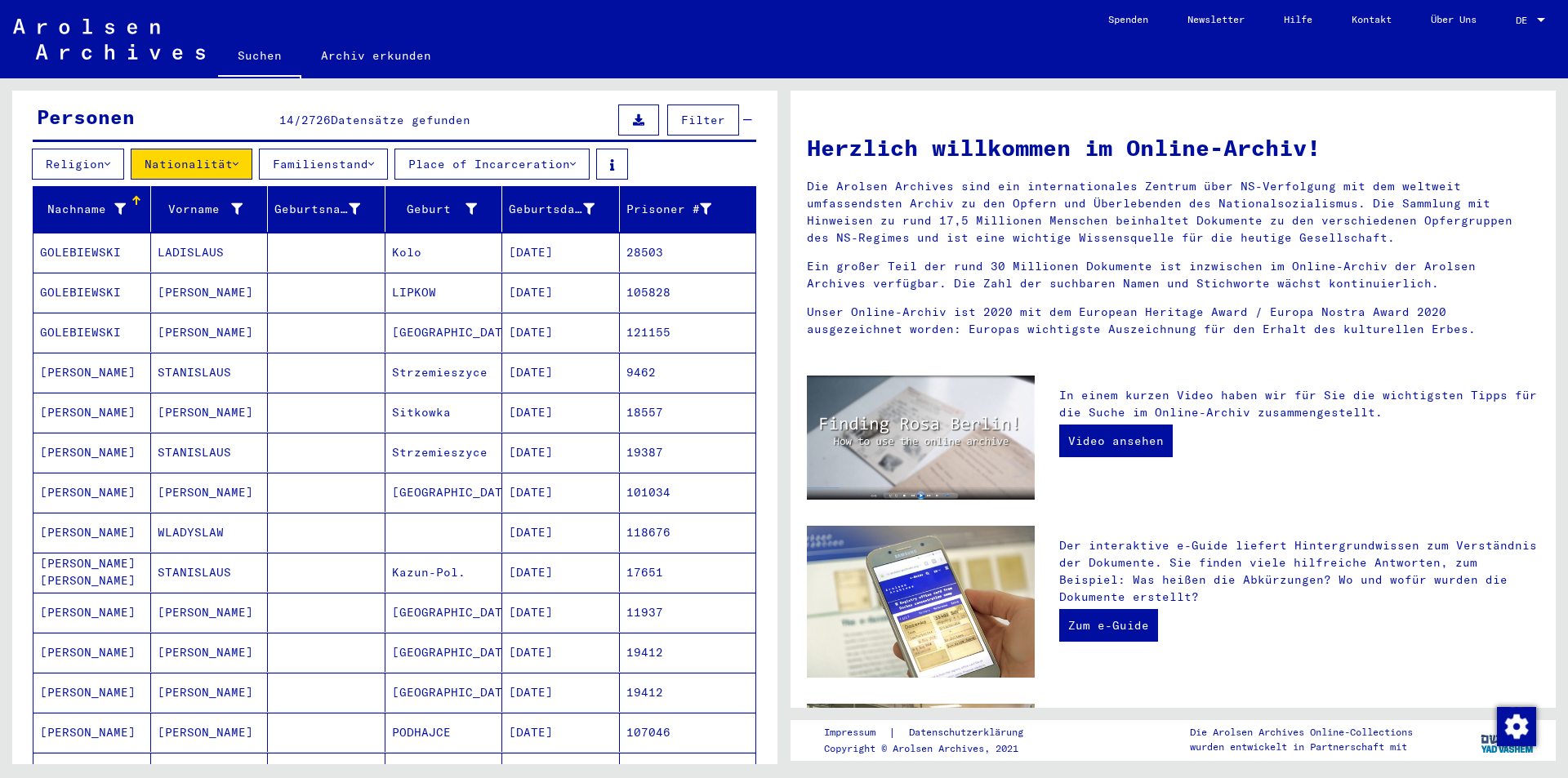
scroll to position [245, 0]
